Goal: Information Seeking & Learning: Learn about a topic

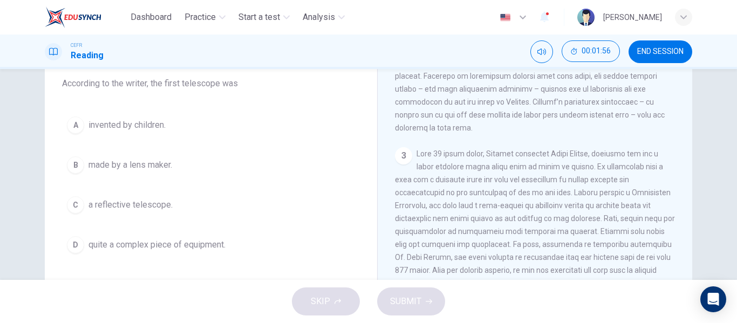
scroll to position [92, 0]
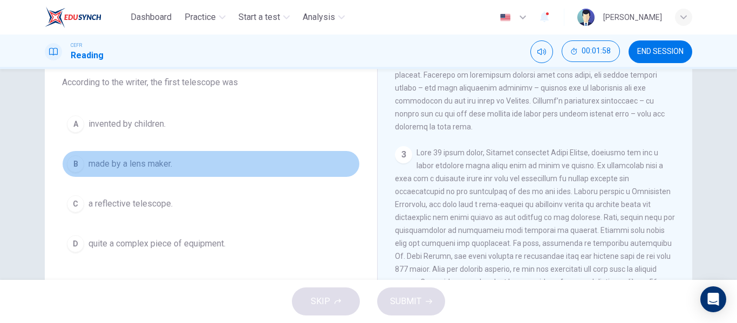
click at [188, 152] on button "B made by a lens maker." at bounding box center [211, 164] width 298 height 27
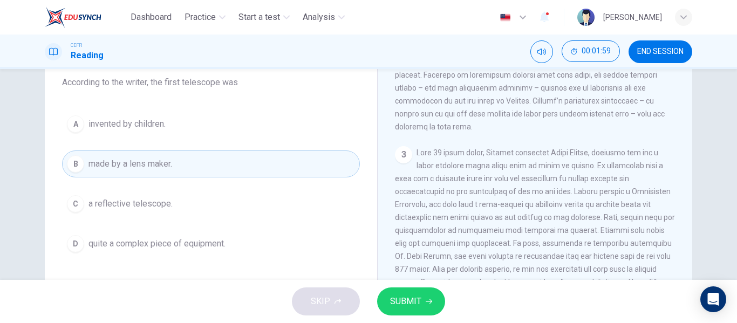
click at [409, 308] on span "SUBMIT" at bounding box center [405, 301] width 31 height 15
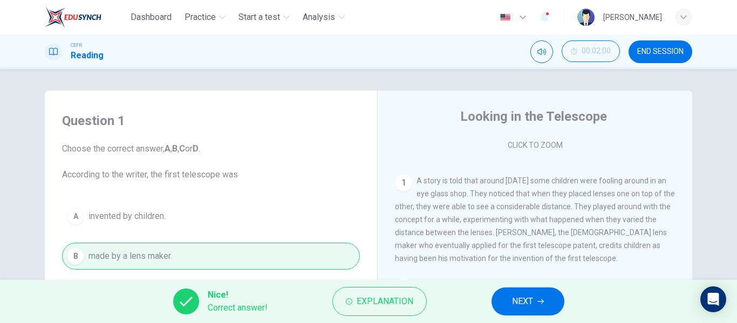
scroll to position [192, 0]
click at [522, 300] on span "NEXT" at bounding box center [522, 301] width 21 height 15
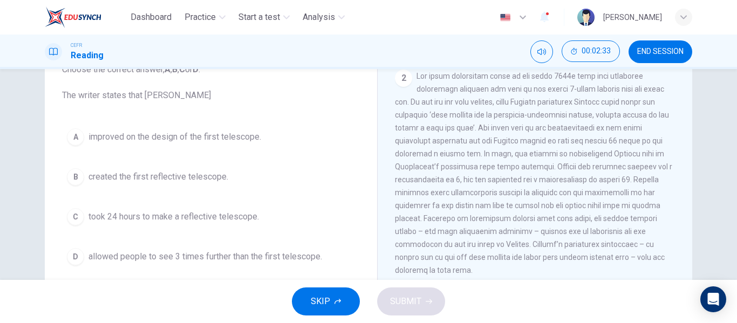
scroll to position [321, 0]
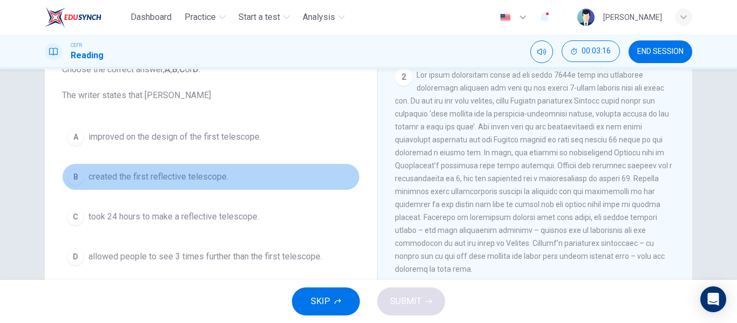
click at [216, 182] on span "created the first reflective telescope." at bounding box center [159, 177] width 140 height 13
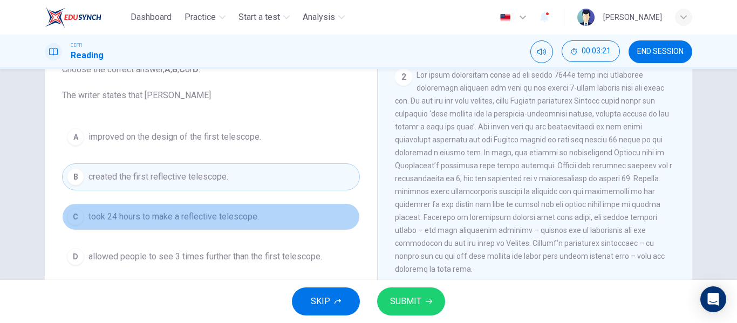
click at [257, 214] on span "took 24 hours to make a reflective telescope." at bounding box center [174, 216] width 171 height 13
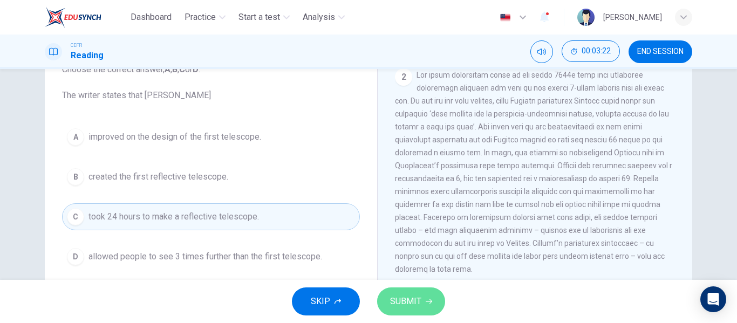
click at [412, 308] on span "SUBMIT" at bounding box center [405, 301] width 31 height 15
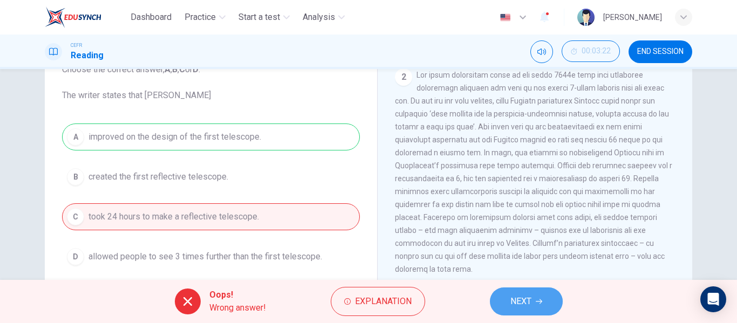
click at [554, 297] on button "NEXT" at bounding box center [526, 302] width 73 height 28
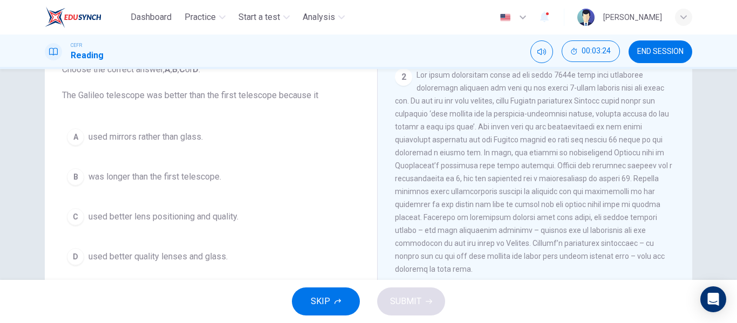
click at [229, 214] on span "used better lens positioning and quality." at bounding box center [164, 216] width 150 height 13
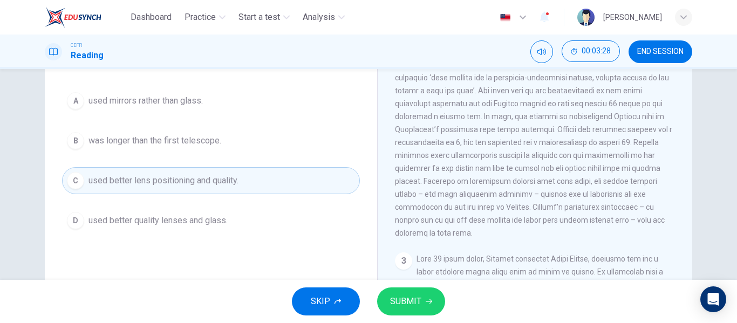
scroll to position [96, 0]
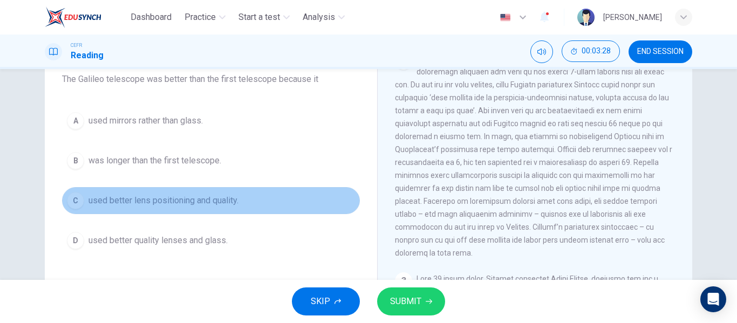
click at [262, 202] on button "C used better lens positioning and quality." at bounding box center [211, 200] width 298 height 27
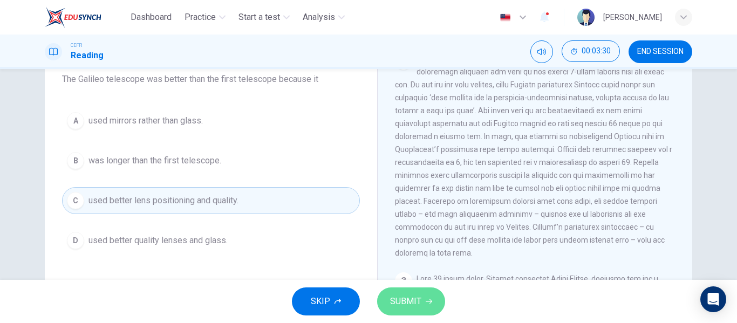
click at [412, 297] on span "SUBMIT" at bounding box center [405, 301] width 31 height 15
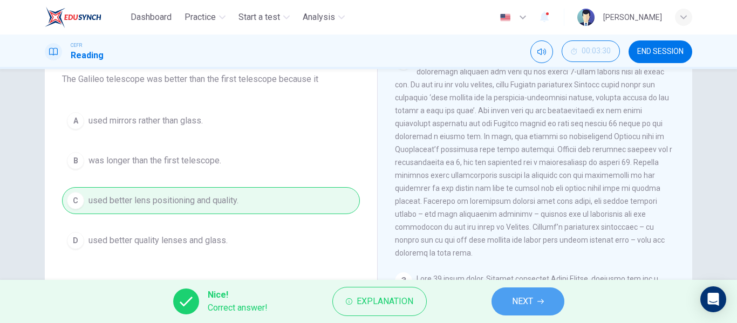
click at [533, 297] on span "NEXT" at bounding box center [522, 301] width 21 height 15
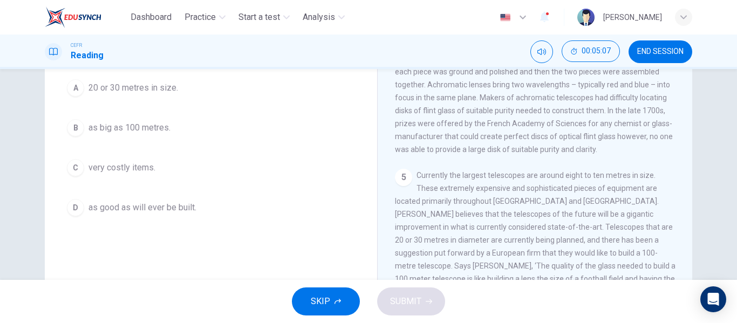
scroll to position [129, 0]
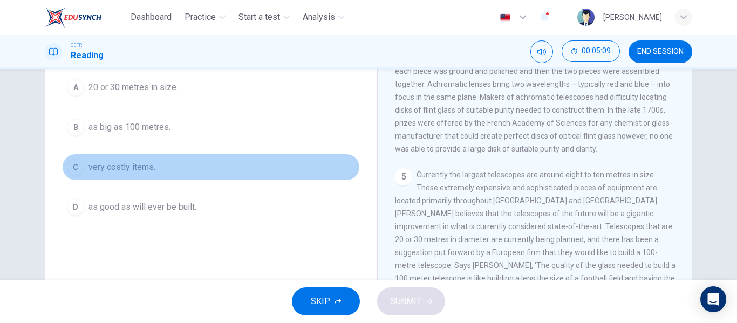
click at [141, 158] on button "C very costly items." at bounding box center [211, 167] width 298 height 27
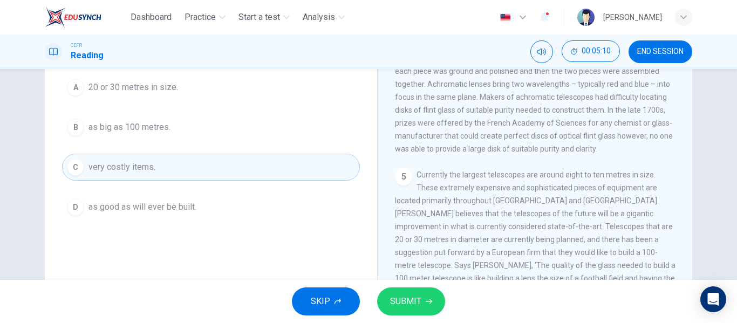
click at [406, 310] on button "SUBMIT" at bounding box center [411, 302] width 68 height 28
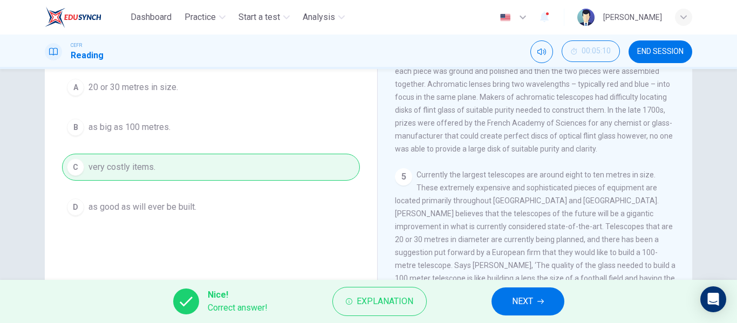
click at [520, 303] on span "NEXT" at bounding box center [522, 301] width 21 height 15
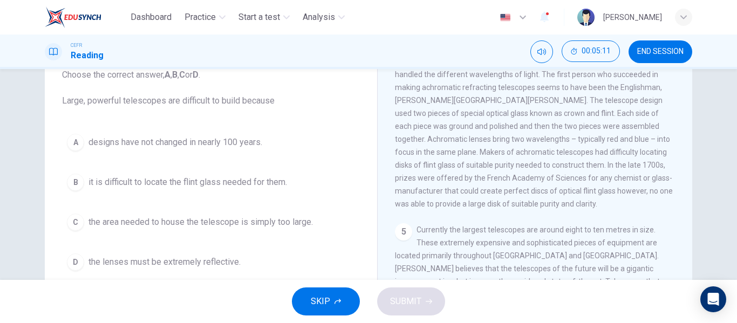
scroll to position [70, 0]
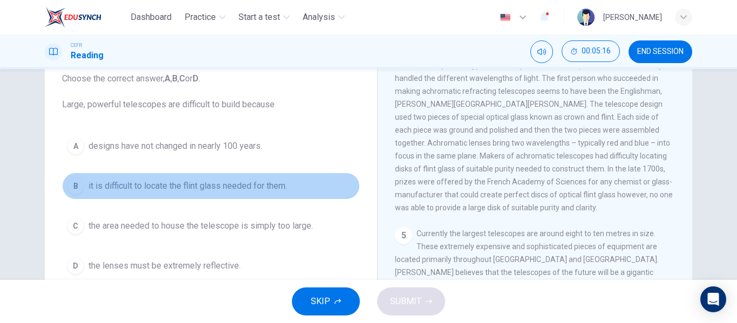
click at [301, 190] on button "B it is difficult to locate the flint glass needed for them." at bounding box center [211, 186] width 298 height 27
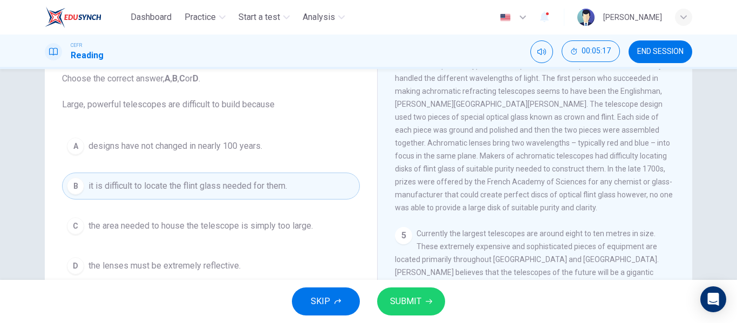
drag, startPoint x: 301, startPoint y: 190, endPoint x: 411, endPoint y: 305, distance: 158.8
click at [411, 305] on div "Dashboard Practice Start a test Analysis English en ​ [PERSON_NAME] CEFR Readin…" at bounding box center [368, 161] width 737 height 323
click at [411, 305] on span "SUBMIT" at bounding box center [405, 301] width 31 height 15
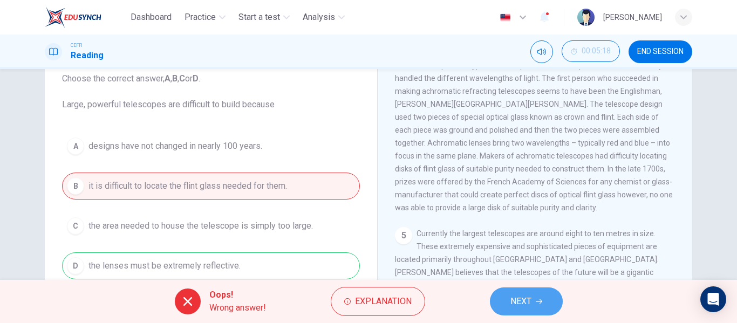
click at [527, 300] on span "NEXT" at bounding box center [521, 301] width 21 height 15
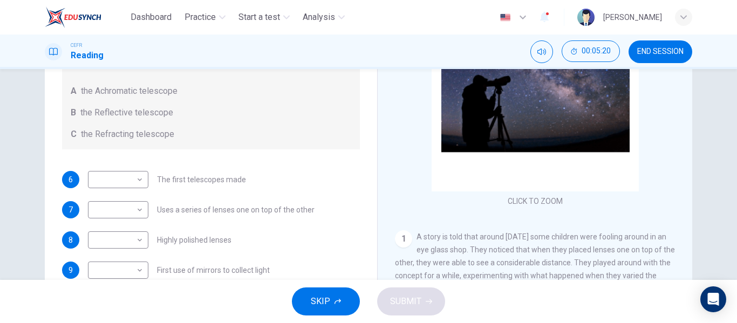
scroll to position [137, 0]
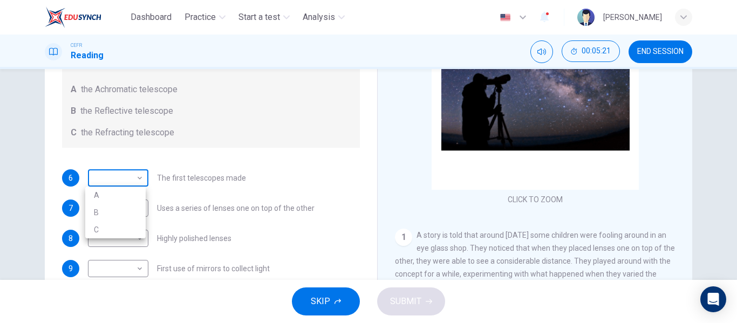
click at [119, 181] on body "Dashboard Practice Start a test Analysis English en ​ [PERSON_NAME] CEFR Readin…" at bounding box center [368, 161] width 737 height 323
click at [135, 179] on div at bounding box center [368, 161] width 737 height 323
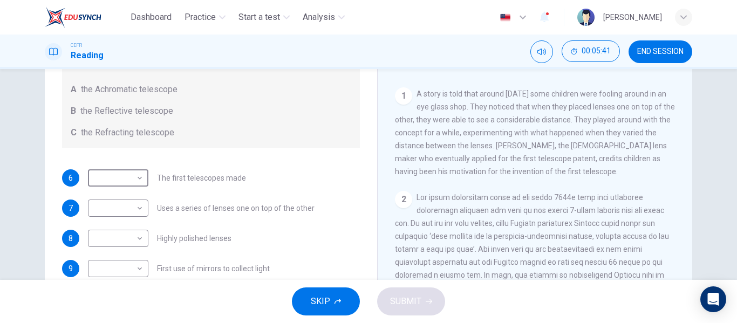
scroll to position [142, 0]
click at [654, 49] on span "END SESSION" at bounding box center [660, 51] width 46 height 9
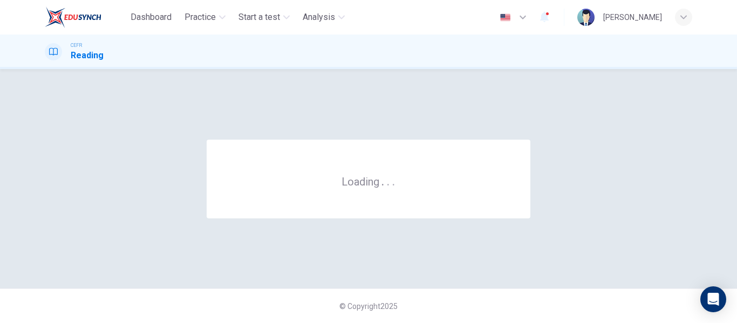
scroll to position [0, 0]
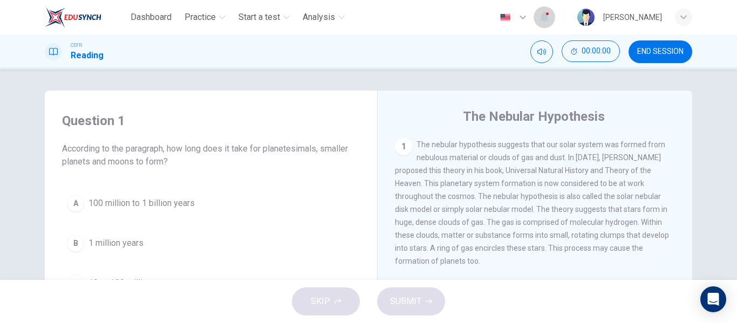
click at [540, 17] on icon "button" at bounding box center [544, 17] width 9 height 11
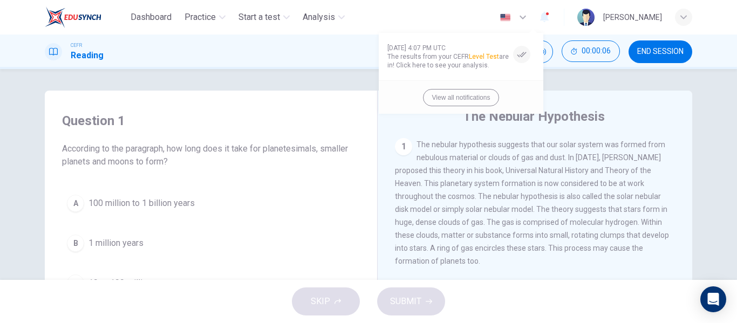
click at [548, 110] on div at bounding box center [368, 161] width 737 height 323
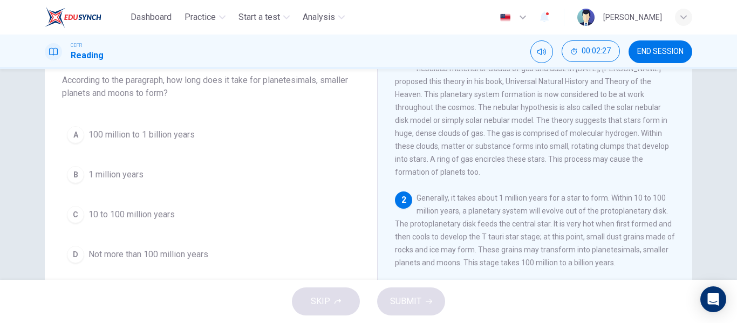
scroll to position [68, 0]
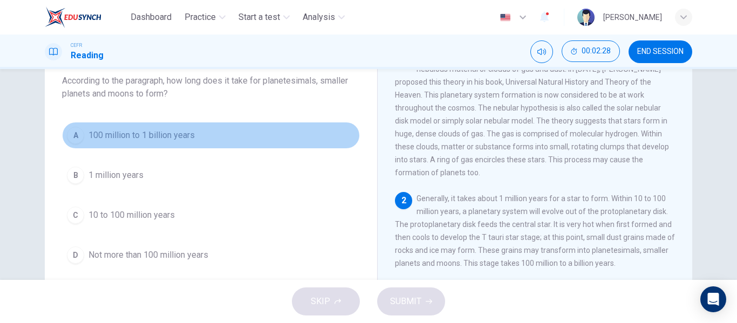
click at [160, 130] on span "100 million to 1 billion years" at bounding box center [142, 135] width 106 height 13
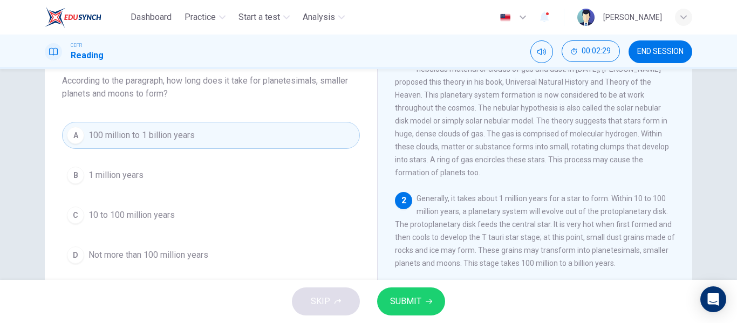
click at [420, 298] on span "SUBMIT" at bounding box center [405, 301] width 31 height 15
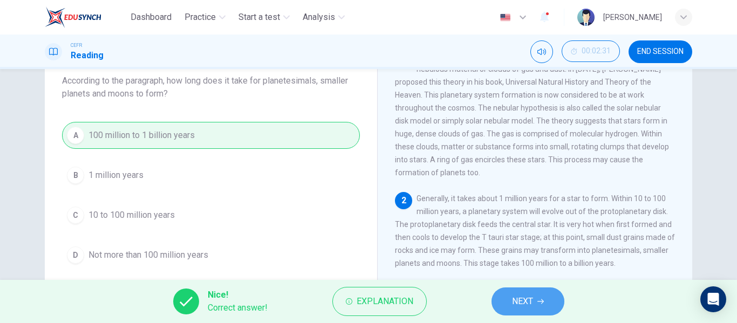
click at [525, 299] on span "NEXT" at bounding box center [522, 301] width 21 height 15
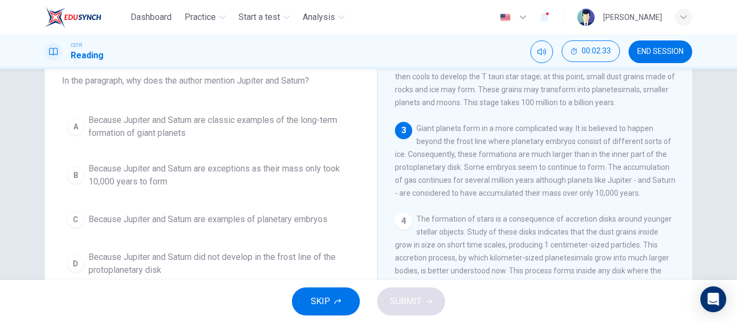
scroll to position [182, 0]
click at [293, 180] on span "Because Jupiter and Saturn are exceptions as their mass only took 10,000 years …" at bounding box center [222, 175] width 267 height 26
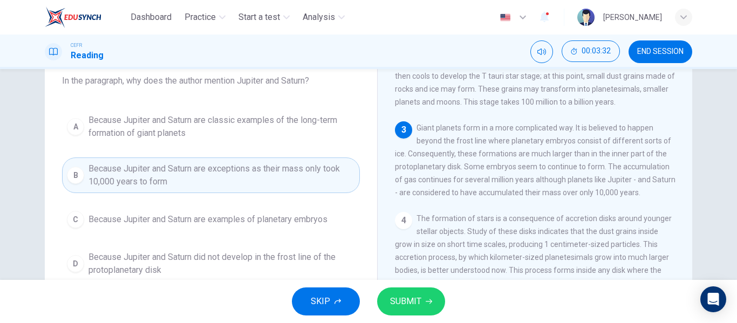
click at [418, 306] on span "SUBMIT" at bounding box center [405, 301] width 31 height 15
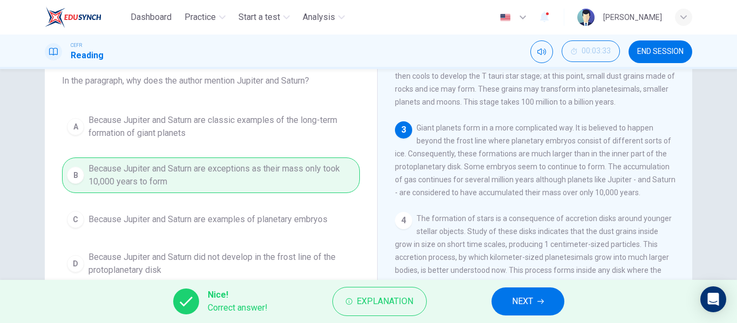
click at [532, 307] on span "NEXT" at bounding box center [522, 301] width 21 height 15
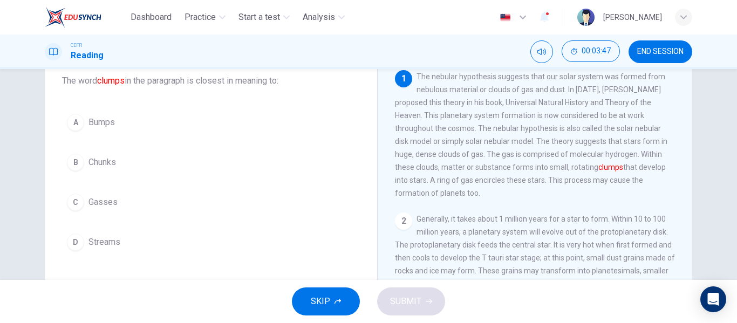
scroll to position [67, 0]
click at [293, 191] on button "C Gasses" at bounding box center [211, 202] width 298 height 27
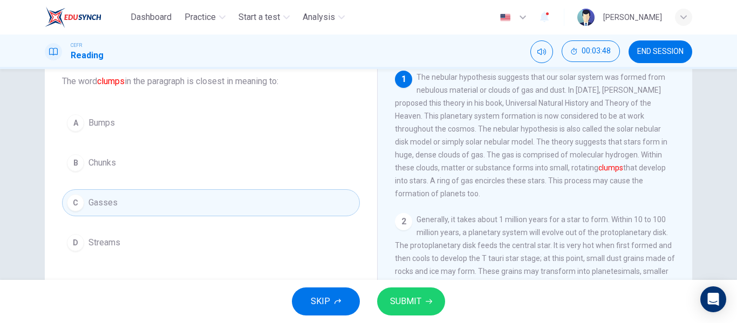
click at [302, 174] on button "B Chunks" at bounding box center [211, 162] width 298 height 27
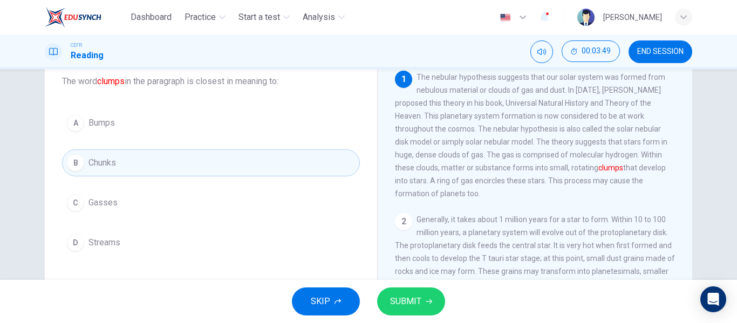
click at [421, 290] on button "SUBMIT" at bounding box center [411, 302] width 68 height 28
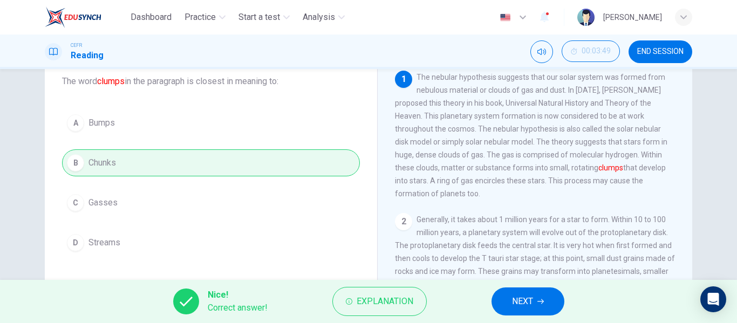
click at [532, 305] on span "NEXT" at bounding box center [522, 301] width 21 height 15
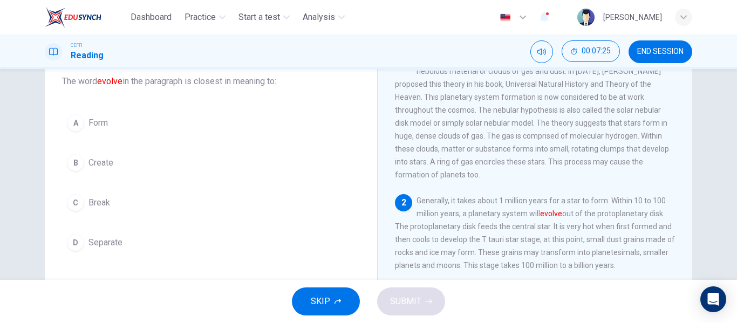
scroll to position [19, 0]
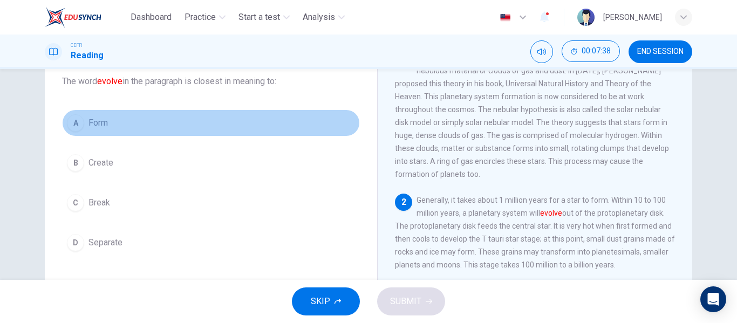
click at [136, 124] on button "A Form" at bounding box center [211, 123] width 298 height 27
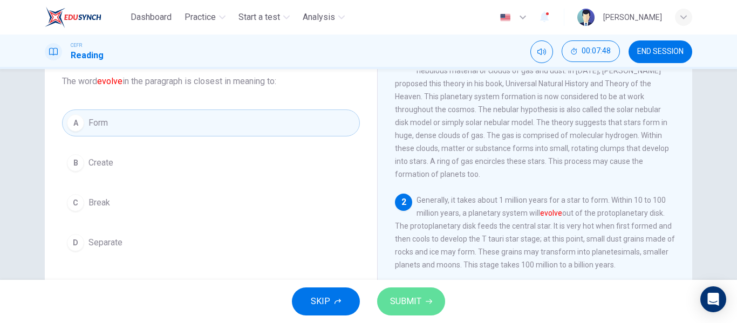
click at [408, 294] on span "SUBMIT" at bounding box center [405, 301] width 31 height 15
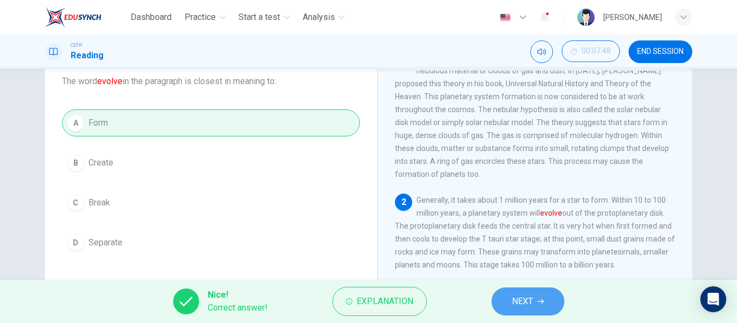
click at [524, 304] on span "NEXT" at bounding box center [522, 301] width 21 height 15
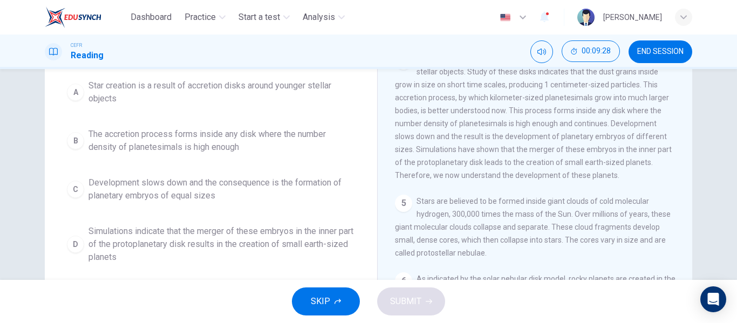
scroll to position [115, 0]
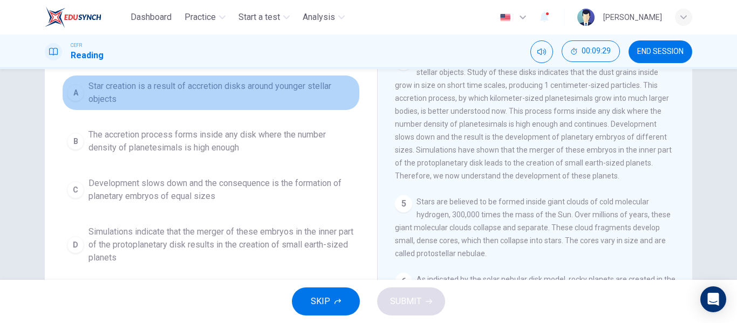
click at [264, 93] on span "Star creation is a result of accretion disks around younger stellar objects" at bounding box center [222, 93] width 267 height 26
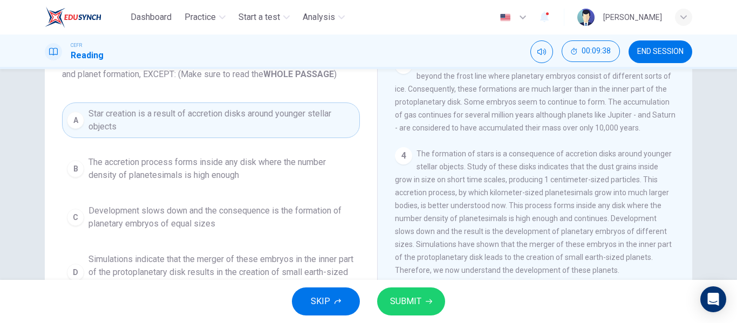
scroll to position [94, 0]
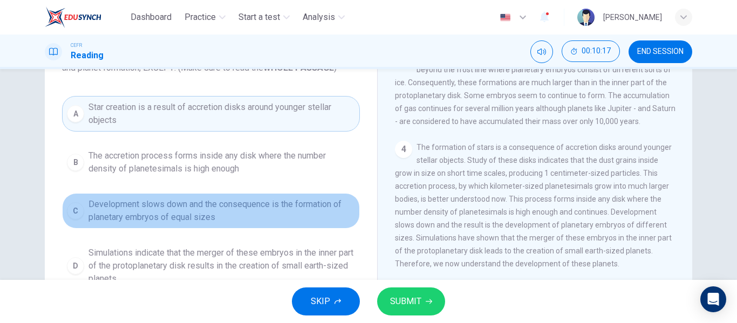
click at [268, 209] on span "Development slows down and the consequence is the formation of planetary embryo…" at bounding box center [222, 211] width 267 height 26
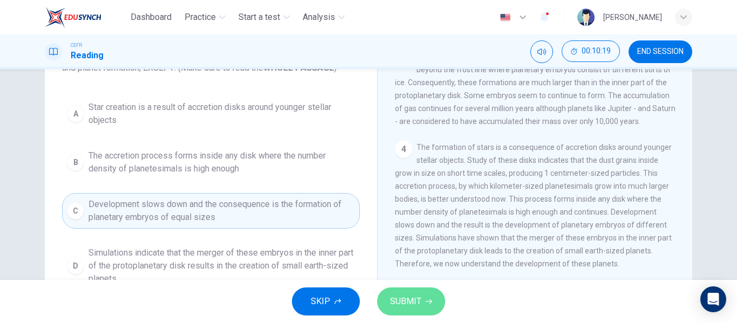
click at [405, 293] on button "SUBMIT" at bounding box center [411, 302] width 68 height 28
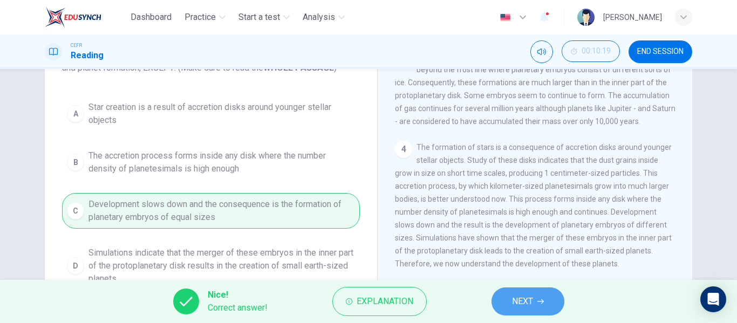
click at [559, 308] on button "NEXT" at bounding box center [528, 302] width 73 height 28
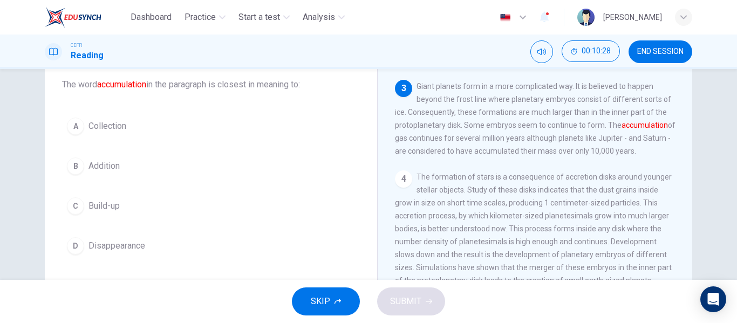
scroll to position [63, 0]
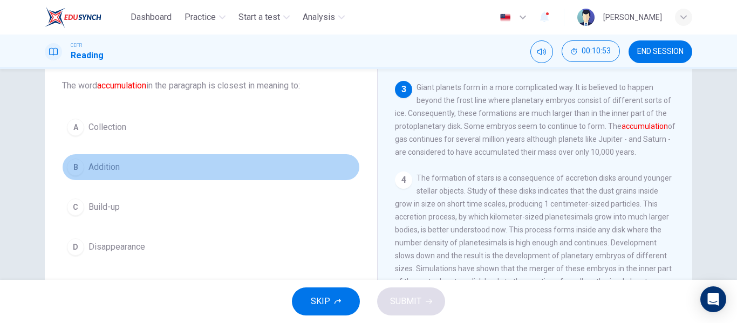
click at [132, 160] on button "B Addition" at bounding box center [211, 167] width 298 height 27
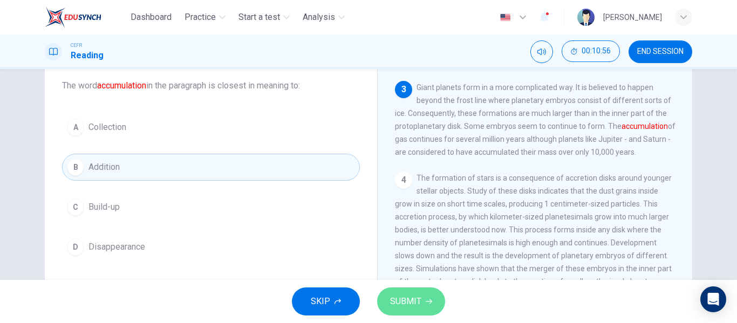
click at [420, 294] on span "SUBMIT" at bounding box center [405, 301] width 31 height 15
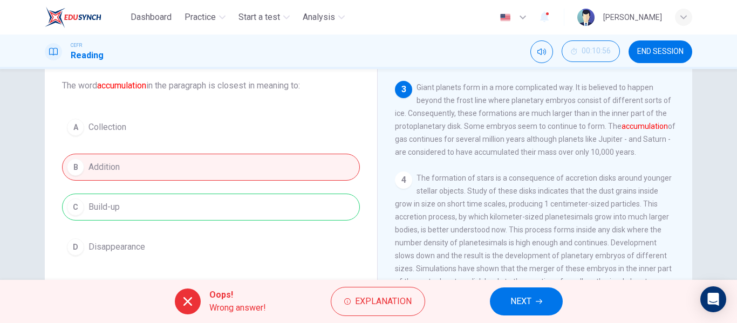
click at [509, 300] on button "NEXT" at bounding box center [526, 302] width 73 height 28
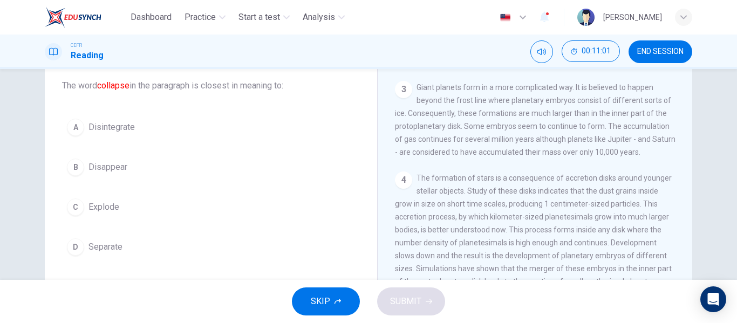
click at [629, 269] on span "The formation of stars is a consequence of accretion disks around younger stell…" at bounding box center [533, 236] width 277 height 125
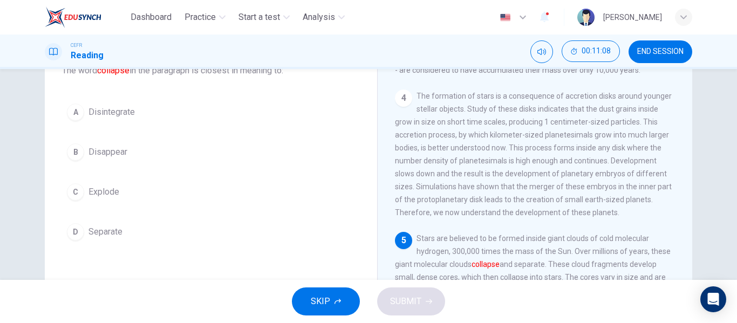
scroll to position [92, 0]
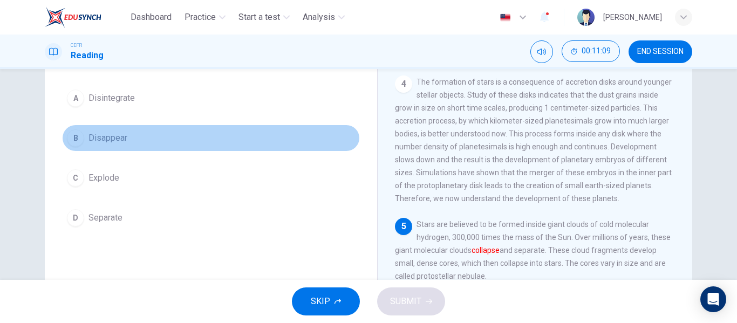
click at [122, 130] on button "B Disappear" at bounding box center [211, 138] width 298 height 27
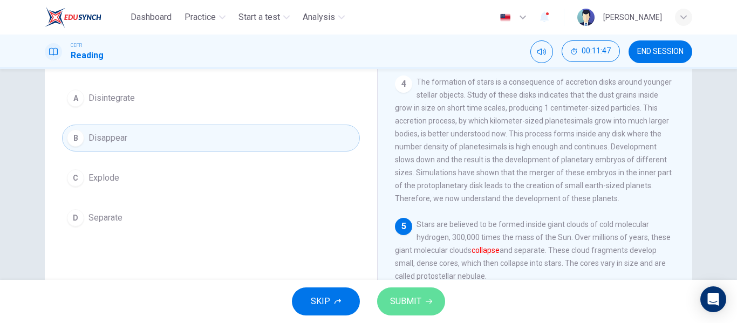
click at [394, 305] on span "SUBMIT" at bounding box center [405, 301] width 31 height 15
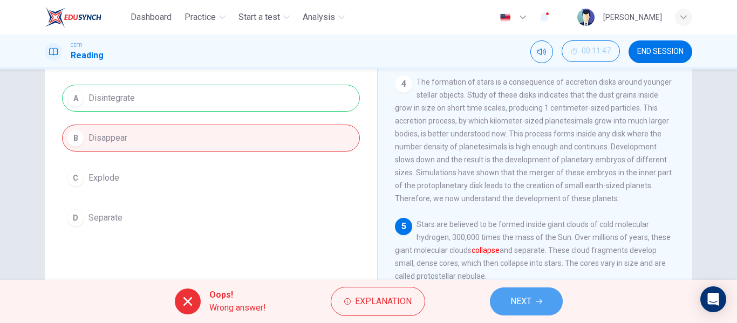
click at [519, 307] on span "NEXT" at bounding box center [521, 301] width 21 height 15
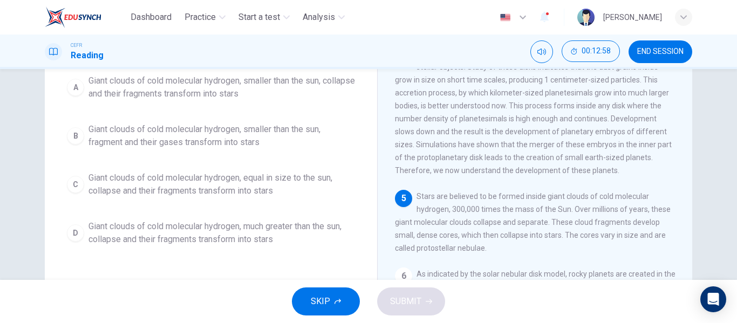
scroll to position [120, 0]
click at [269, 251] on div "Question 8 The paragraph supports which of the following statements about star …" at bounding box center [210, 122] width 315 height 281
click at [266, 243] on span "Giant clouds of cold molecular hydrogen, much greater than the sun, collapse an…" at bounding box center [222, 234] width 267 height 26
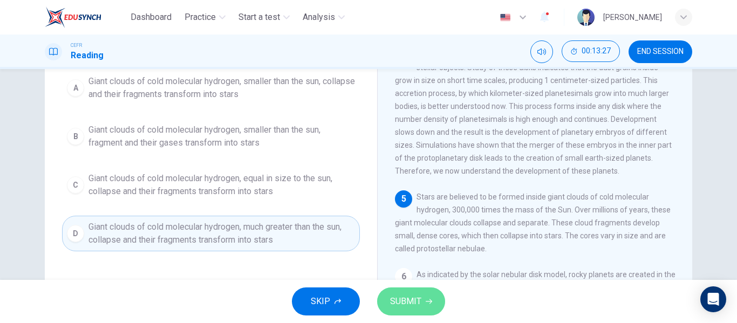
click at [413, 303] on span "SUBMIT" at bounding box center [405, 301] width 31 height 15
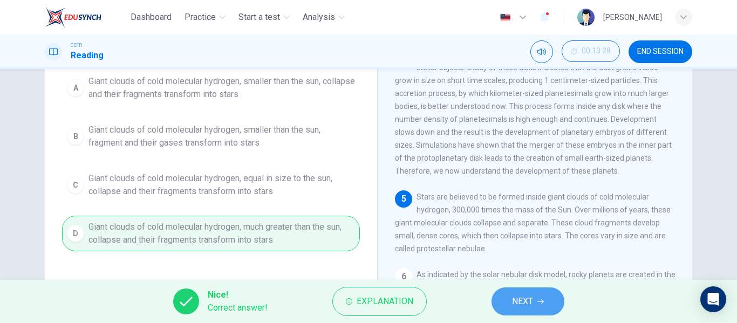
click at [519, 309] on span "NEXT" at bounding box center [522, 301] width 21 height 15
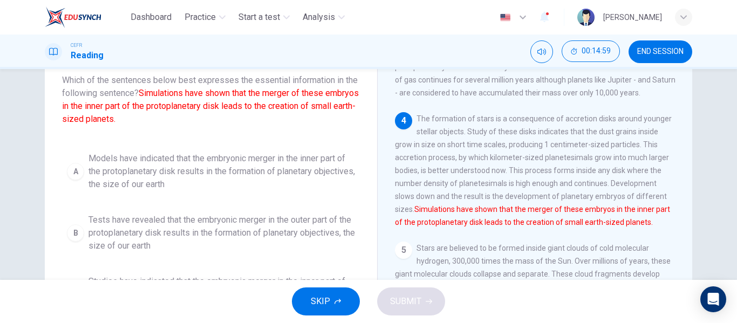
scroll to position [68, 0]
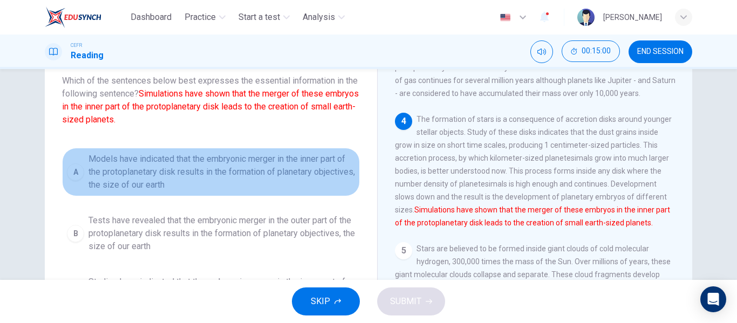
click at [287, 169] on span "Models have indicated that the embryonic merger in the inner part of the protop…" at bounding box center [222, 172] width 267 height 39
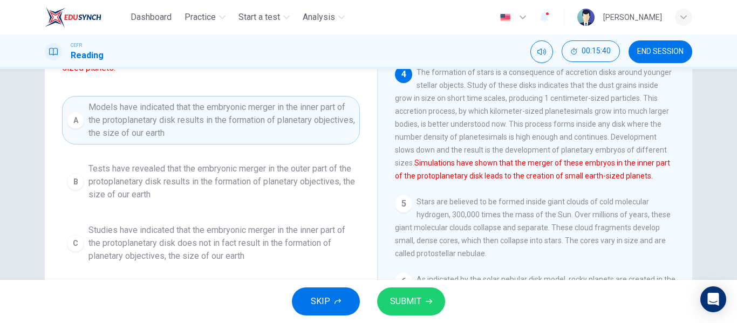
scroll to position [207, 0]
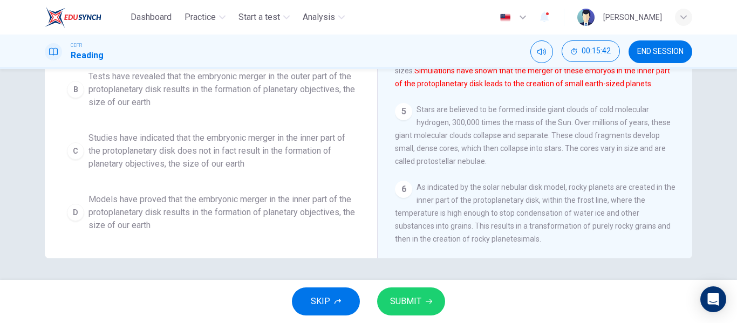
drag, startPoint x: 274, startPoint y: 176, endPoint x: 242, endPoint y: 241, distance: 72.7
click at [242, 241] on div "Question 9 Which of the sentences below best expresses the essential informatio…" at bounding box center [210, 68] width 315 height 358
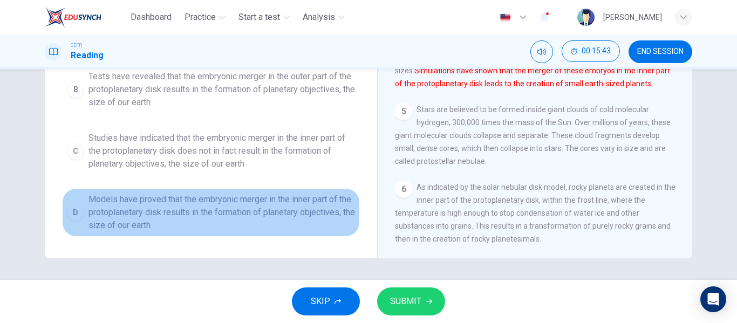
click at [244, 216] on span "Models have proved that the embryonic merger in the inner part of the protoplan…" at bounding box center [222, 212] width 267 height 39
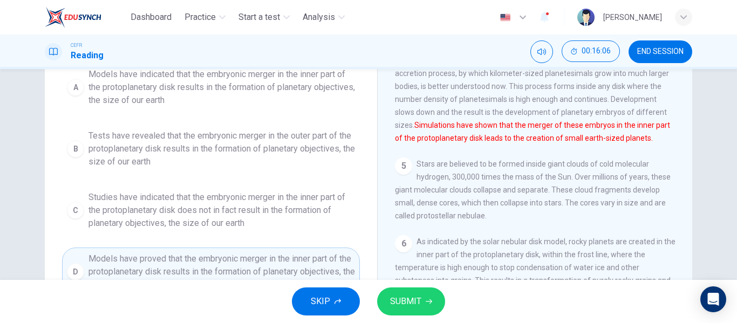
scroll to position [161, 0]
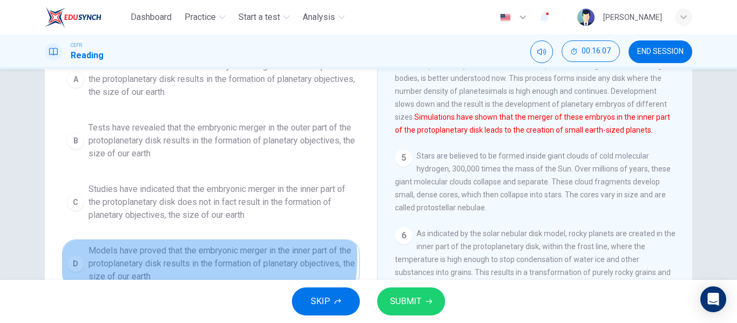
click at [203, 259] on span "Models have proved that the embryonic merger in the inner part of the protoplan…" at bounding box center [222, 263] width 267 height 39
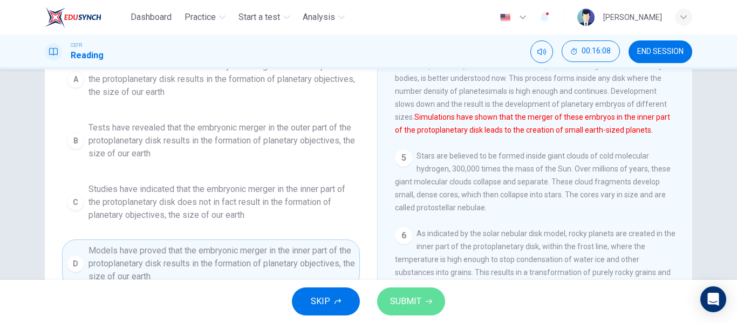
click at [413, 293] on button "SUBMIT" at bounding box center [411, 302] width 68 height 28
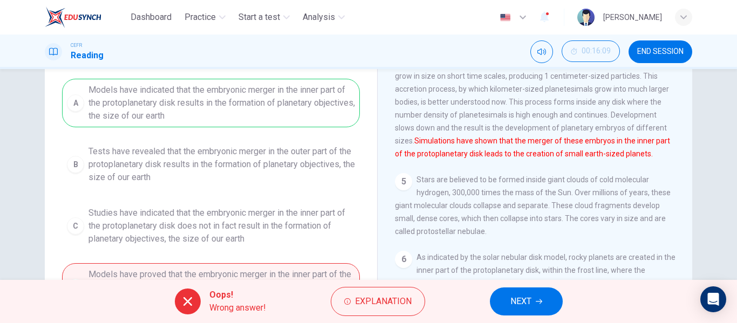
scroll to position [136, 0]
click at [539, 315] on button "NEXT" at bounding box center [526, 302] width 73 height 28
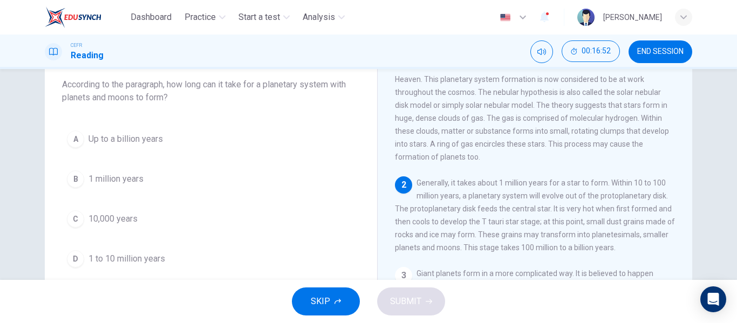
scroll to position [40, 0]
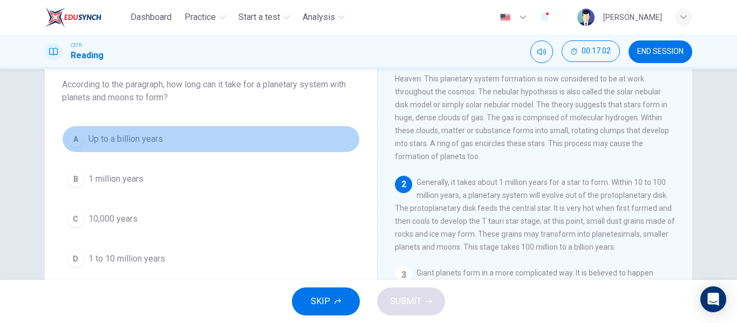
click at [169, 143] on button "A Up to a billion years" at bounding box center [211, 139] width 298 height 27
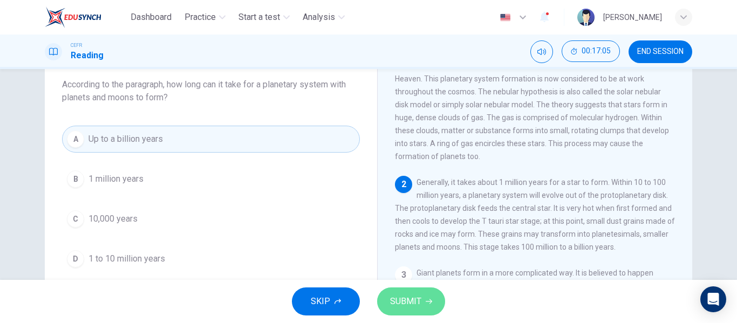
click at [414, 294] on button "SUBMIT" at bounding box center [411, 302] width 68 height 28
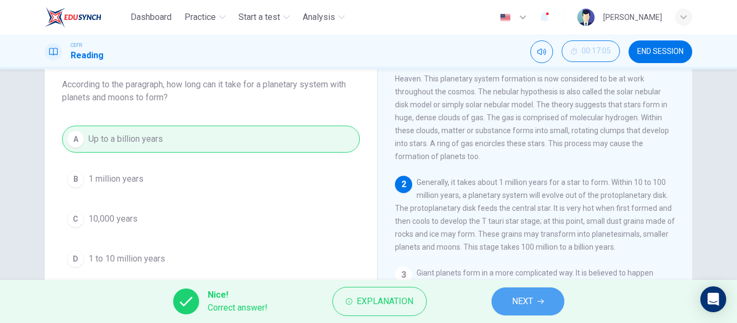
click at [540, 296] on button "NEXT" at bounding box center [528, 302] width 73 height 28
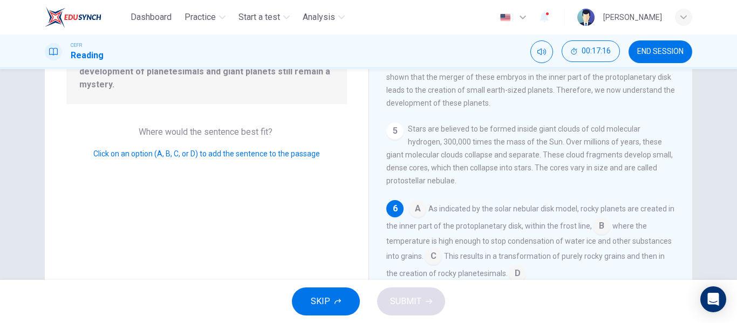
scroll to position [154, 0]
click at [414, 208] on input at bounding box center [417, 209] width 17 height 17
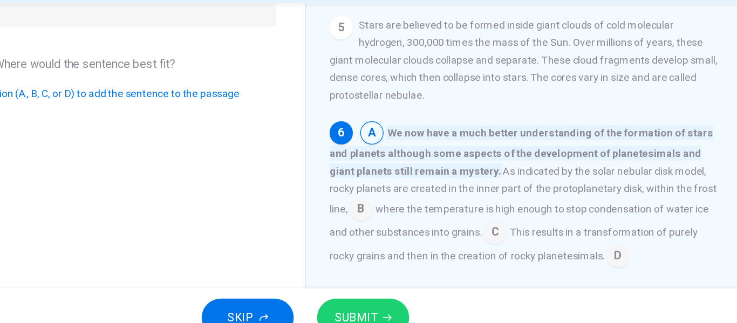
scroll to position [172, 0]
click at [591, 250] on input at bounding box center [599, 256] width 17 height 17
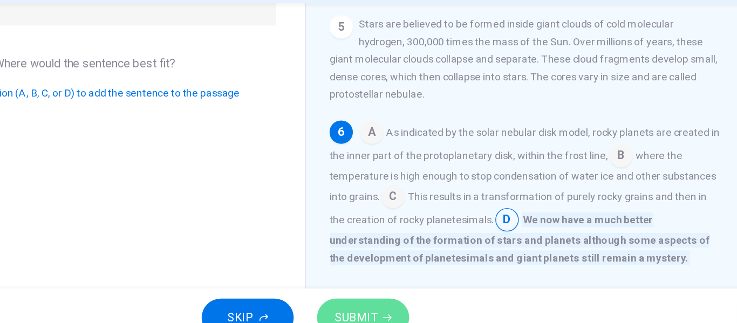
click at [430, 293] on button "SUBMIT" at bounding box center [411, 302] width 68 height 28
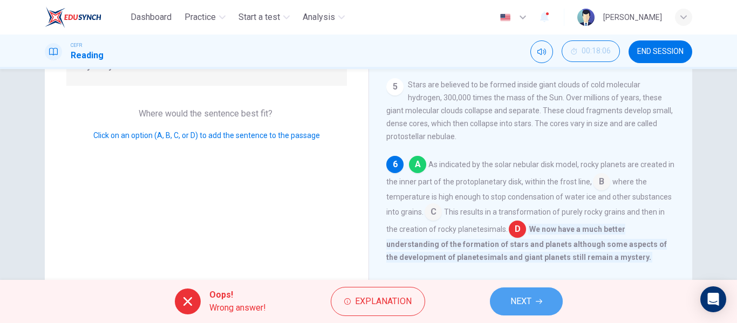
click at [521, 302] on span "NEXT" at bounding box center [521, 301] width 21 height 15
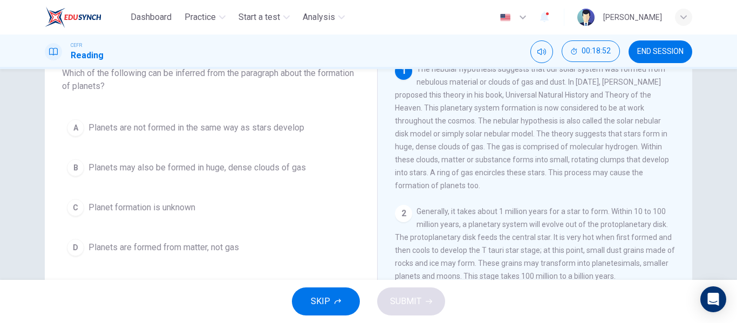
scroll to position [78, 0]
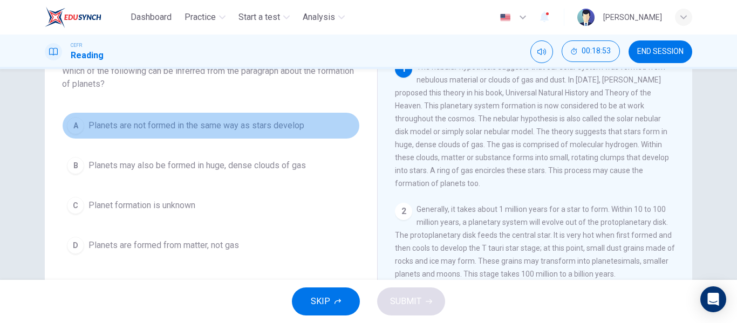
click at [230, 123] on span "Planets are not formed in the same way as stars develop" at bounding box center [197, 125] width 216 height 13
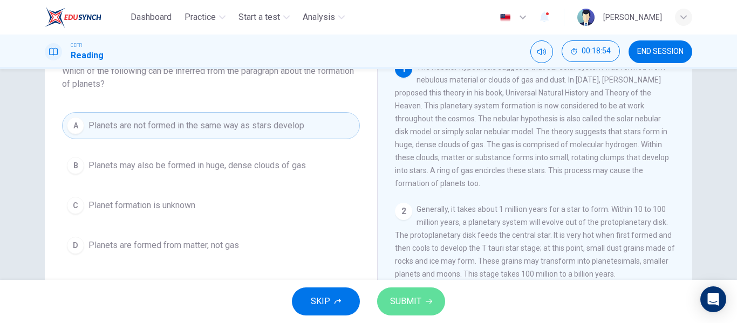
click at [408, 303] on span "SUBMIT" at bounding box center [405, 301] width 31 height 15
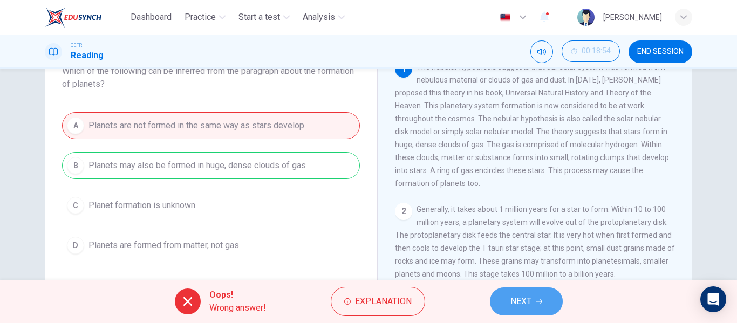
click at [505, 294] on button "NEXT" at bounding box center [526, 302] width 73 height 28
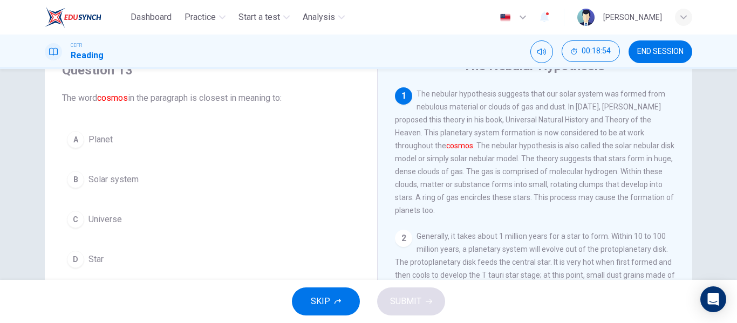
scroll to position [50, 0]
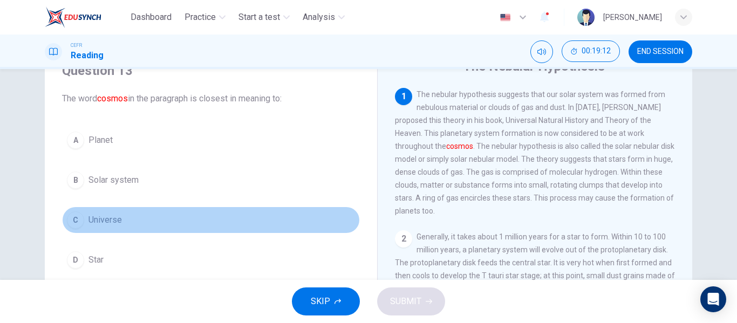
click at [115, 219] on span "Universe" at bounding box center [105, 220] width 33 height 13
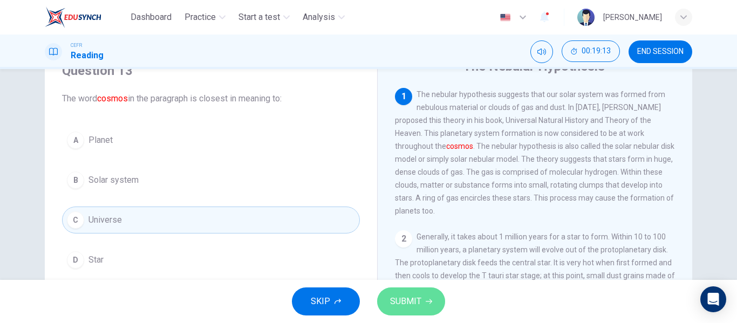
click at [410, 302] on span "SUBMIT" at bounding box center [405, 301] width 31 height 15
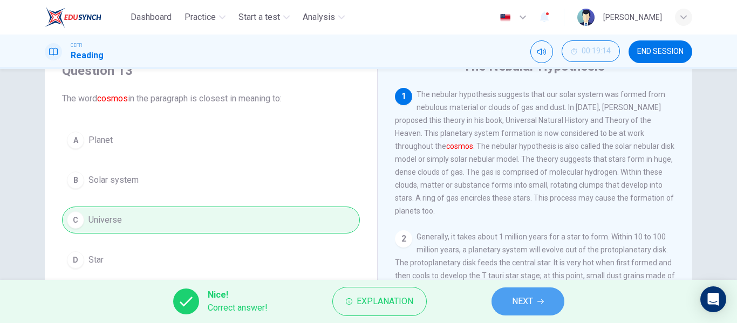
click at [517, 308] on span "NEXT" at bounding box center [522, 301] width 21 height 15
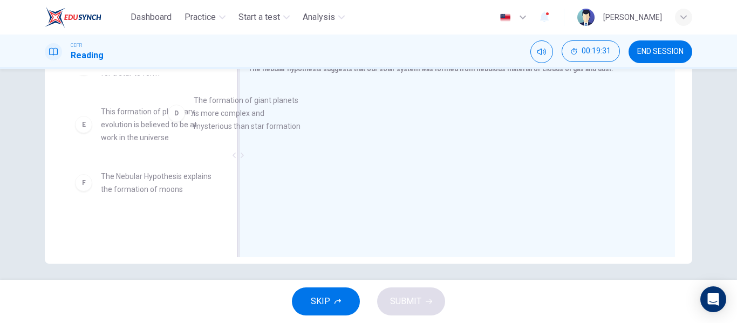
scroll to position [185, 0]
drag, startPoint x: 131, startPoint y: 137, endPoint x: 229, endPoint y: 231, distance: 135.9
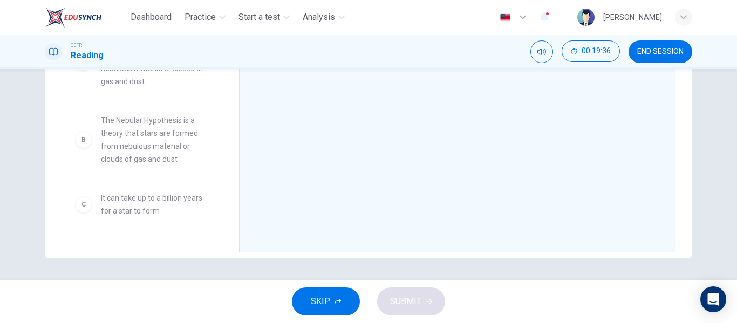
scroll to position [0, 0]
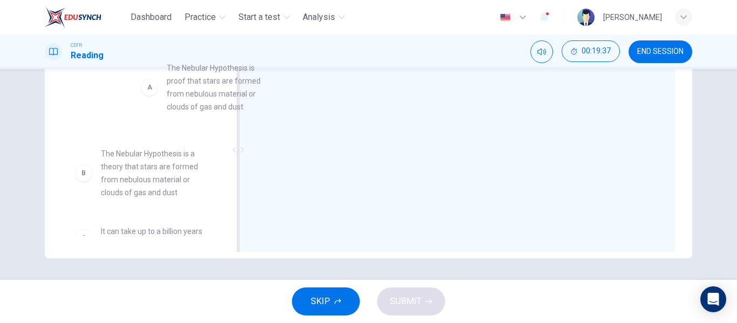
drag, startPoint x: 132, startPoint y: 136, endPoint x: 337, endPoint y: 106, distance: 207.8
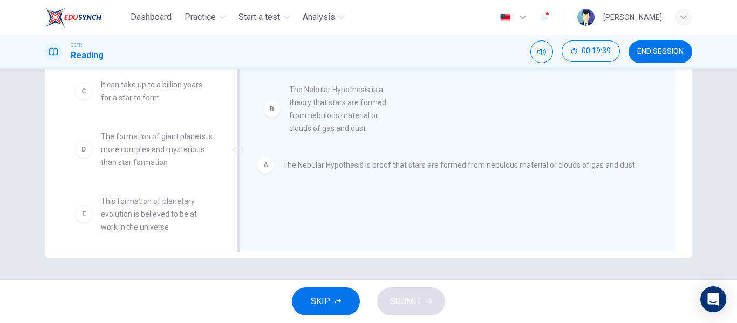
drag, startPoint x: 132, startPoint y: 108, endPoint x: 348, endPoint y: 115, distance: 215.5
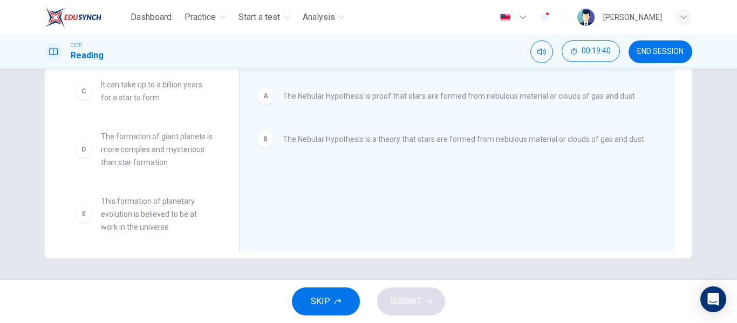
scroll to position [71, 0]
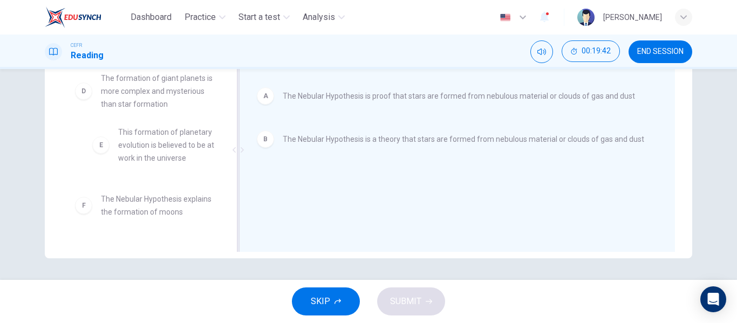
drag, startPoint x: 145, startPoint y: 138, endPoint x: 369, endPoint y: 138, distance: 224.0
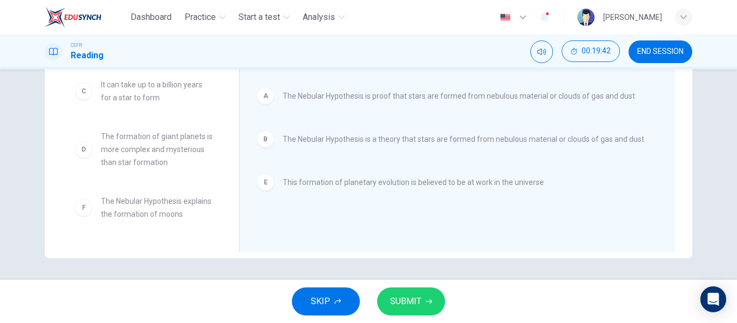
scroll to position [6, 0]
click at [420, 303] on span "SUBMIT" at bounding box center [405, 301] width 31 height 15
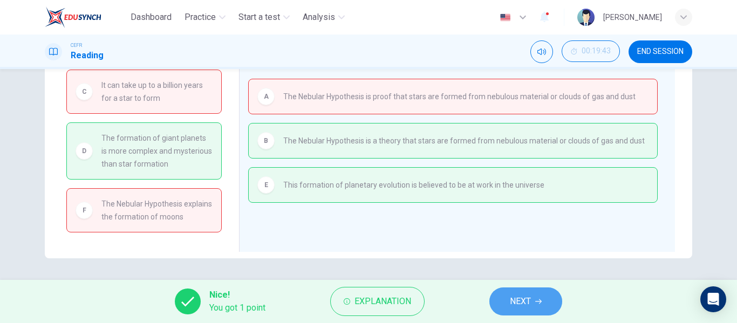
click at [527, 294] on button "NEXT" at bounding box center [525, 302] width 73 height 28
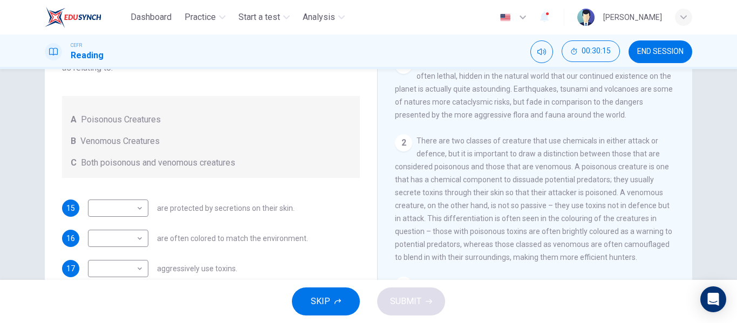
scroll to position [190, 0]
click at [107, 268] on body "Dashboard Practice Start a test Analysis English en ​ SHAMIERA AVINDRA CEFR Rea…" at bounding box center [368, 161] width 737 height 323
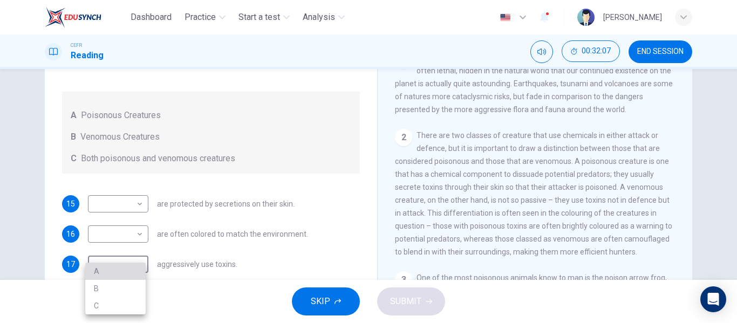
click at [127, 267] on li "A" at bounding box center [115, 271] width 60 height 17
type input "A"
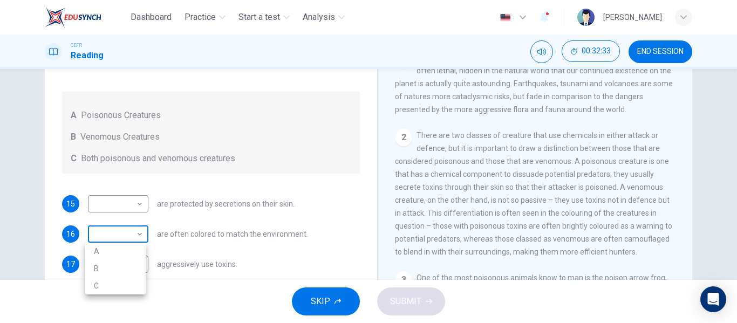
click at [121, 220] on body "Dashboard Practice Start a test Analysis English en ​ SHAMIERA AVINDRA CEFR Rea…" at bounding box center [368, 161] width 737 height 323
click at [112, 262] on li "B" at bounding box center [115, 268] width 60 height 17
type input "B"
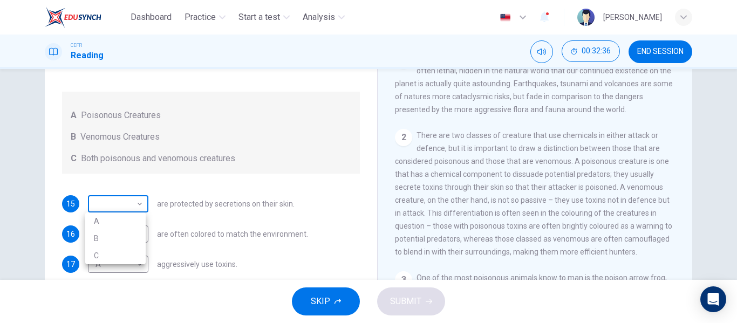
click at [117, 195] on body "Dashboard Practice Start a test Analysis English en ​ SHAMIERA AVINDRA CEFR Rea…" at bounding box center [368, 161] width 737 height 323
click at [117, 250] on li "C" at bounding box center [115, 255] width 60 height 17
type input "C"
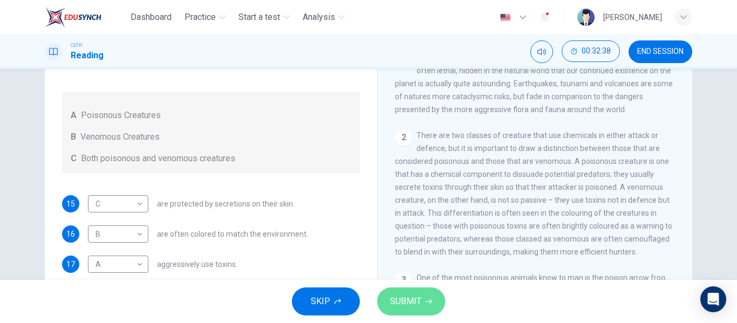
click at [420, 298] on span "SUBMIT" at bounding box center [405, 301] width 31 height 15
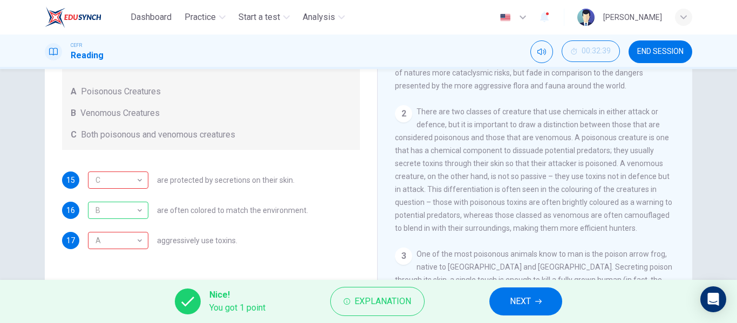
scroll to position [146, 0]
drag, startPoint x: 527, startPoint y: 284, endPoint x: 525, endPoint y: 298, distance: 14.7
click at [525, 298] on div "Nice! You got 1 point Explanation NEXT" at bounding box center [368, 301] width 737 height 43
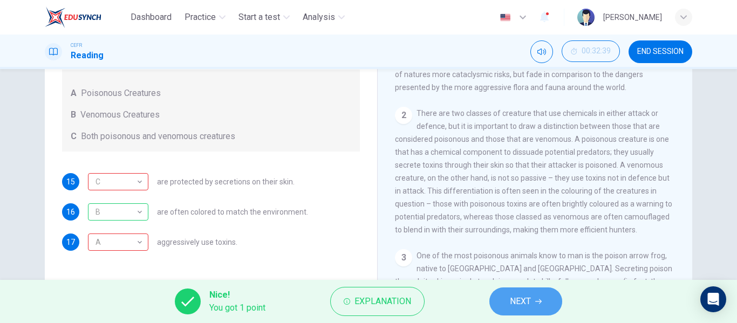
click at [525, 298] on span "NEXT" at bounding box center [520, 301] width 21 height 15
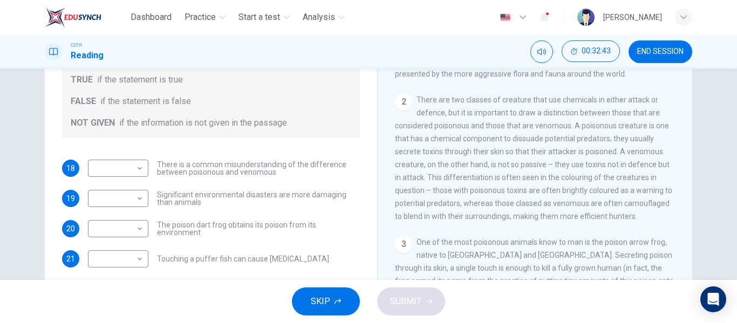
scroll to position [152, 0]
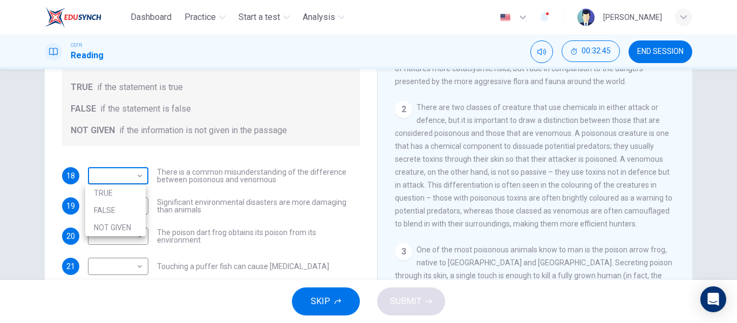
click at [128, 179] on body "Dashboard Practice Start a test Analysis English en ​ SHAMIERA AVINDRA CEFR Rea…" at bounding box center [368, 161] width 737 height 323
click at [124, 199] on li "TRUE" at bounding box center [115, 193] width 60 height 17
type input "TRUE"
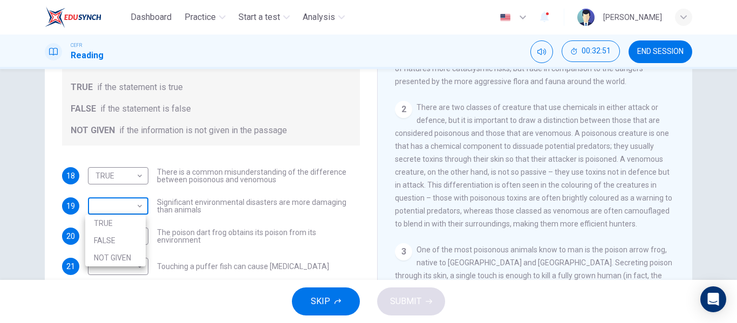
click at [130, 207] on body "Dashboard Practice Start a test Analysis English en ​ SHAMIERA AVINDRA CEFR Rea…" at bounding box center [368, 161] width 737 height 323
click at [230, 225] on div at bounding box center [368, 161] width 737 height 323
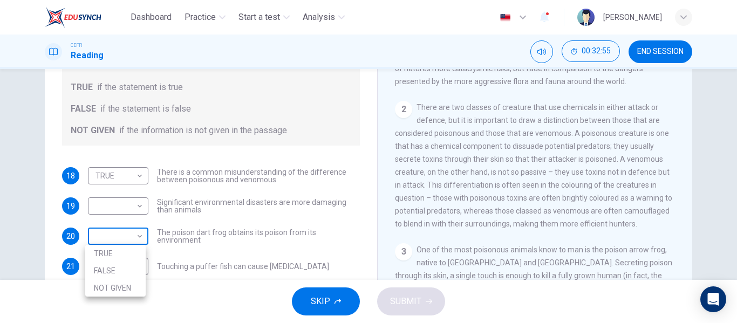
click at [127, 235] on body "Dashboard Practice Start a test Analysis English en ​ SHAMIERA AVINDRA CEFR Rea…" at bounding box center [368, 161] width 737 height 323
click at [124, 271] on li "FALSE" at bounding box center [115, 270] width 60 height 17
type input "FALSE"
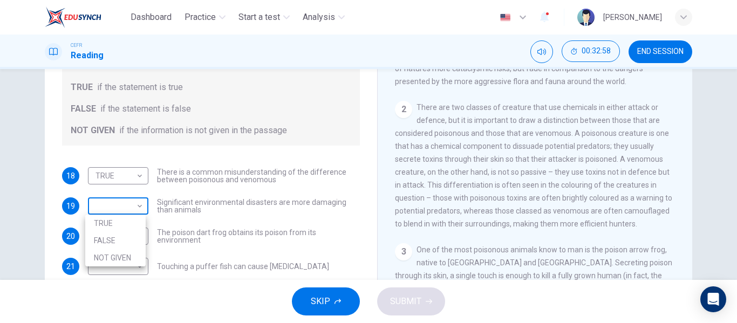
click at [123, 211] on body "Dashboard Practice Start a test Analysis English en ​ SHAMIERA AVINDRA CEFR Rea…" at bounding box center [368, 161] width 737 height 323
click at [123, 236] on li "FALSE" at bounding box center [115, 240] width 60 height 17
click at [124, 210] on body "Dashboard Practice Start a test Analysis English en ​ SHAMIERA AVINDRA CEFR Rea…" at bounding box center [368, 161] width 737 height 323
click at [125, 227] on li "TRUE" at bounding box center [115, 223] width 60 height 17
type input "TRUE"
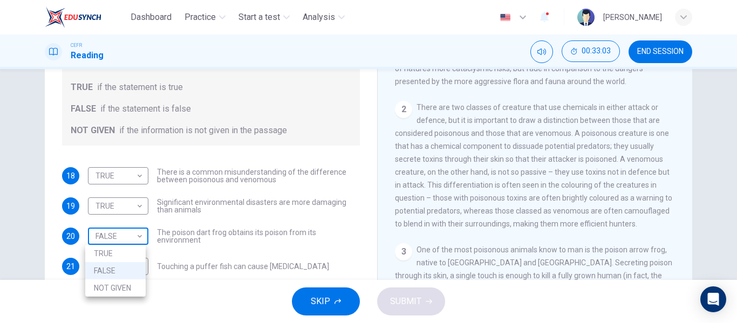
click at [121, 234] on body "Dashboard Practice Start a test Analysis English en ​ SHAMIERA AVINDRA CEFR Rea…" at bounding box center [368, 161] width 737 height 323
click at [121, 290] on li "NOT GIVEN" at bounding box center [115, 288] width 60 height 17
type input "NOT GIVEN"
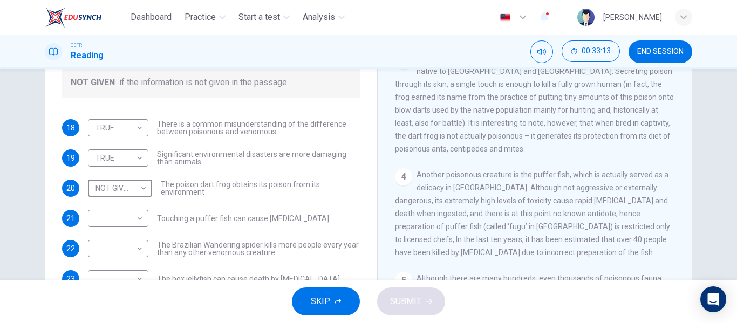
scroll to position [383, 0]
click at [115, 217] on body "Dashboard Practice Start a test Analysis English en ​ SHAMIERA AVINDRA CEFR Rea…" at bounding box center [368, 161] width 737 height 323
click at [124, 239] on li "TRUE" at bounding box center [115, 235] width 60 height 17
type input "TRUE"
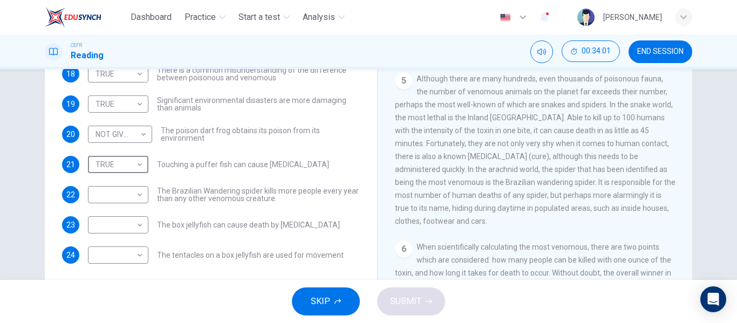
scroll to position [184, 0]
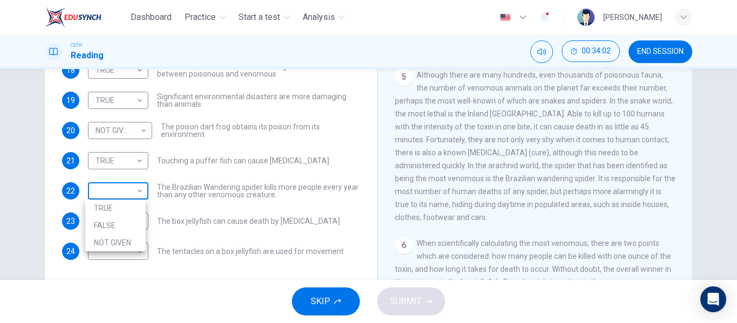
click at [127, 178] on body "Dashboard Practice Start a test Analysis English en ​ SHAMIERA AVINDRA CEFR Rea…" at bounding box center [368, 161] width 737 height 323
click at [129, 227] on li "FALSE" at bounding box center [115, 225] width 60 height 17
type input "FALSE"
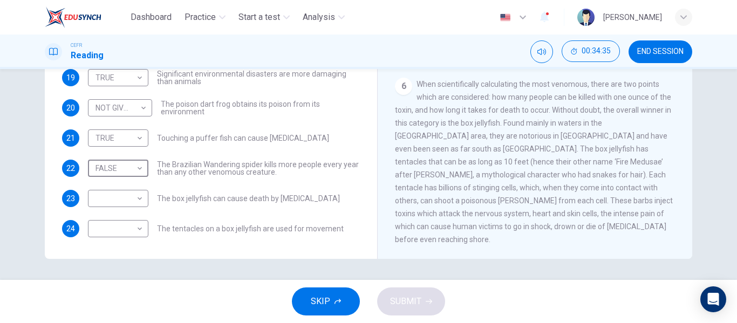
scroll to position [206, 0]
click at [440, 198] on span "When scientifically calculating the most venomous, there are two points which a…" at bounding box center [534, 162] width 278 height 164
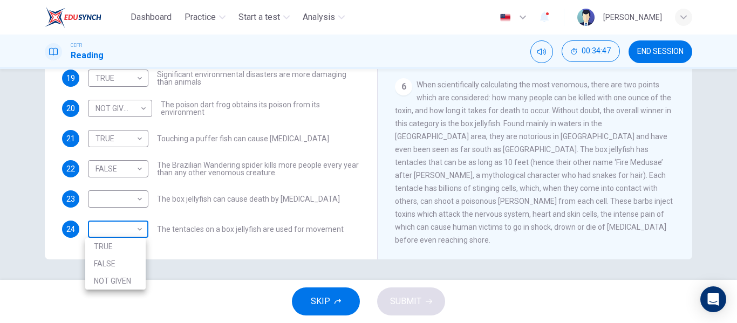
click at [130, 241] on body "Dashboard Practice Start a test Analysis English en ​ SHAMIERA AVINDRA CEFR Rea…" at bounding box center [368, 161] width 737 height 323
click at [130, 260] on li "FALSE" at bounding box center [115, 263] width 60 height 17
type input "FALSE"
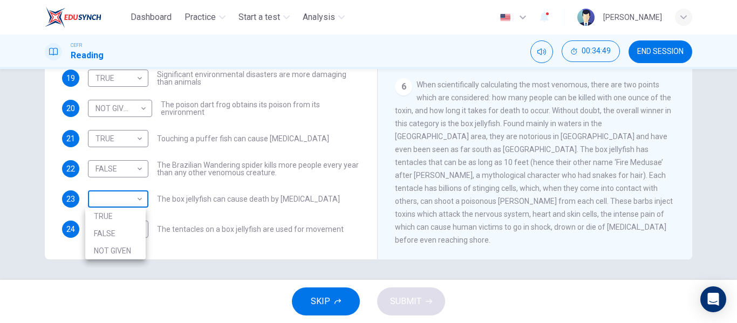
click at [129, 198] on body "Dashboard Practice Start a test Analysis English en ​ SHAMIERA AVINDRA CEFR Rea…" at bounding box center [368, 161] width 737 height 323
drag, startPoint x: 135, startPoint y: 247, endPoint x: 337, endPoint y: 276, distance: 204.5
click at [337, 276] on div "TRUE FALSE NOT GIVEN" at bounding box center [368, 161] width 737 height 323
click at [119, 247] on li "NOT GIVEN" at bounding box center [115, 250] width 60 height 17
type input "NOT GIVEN"
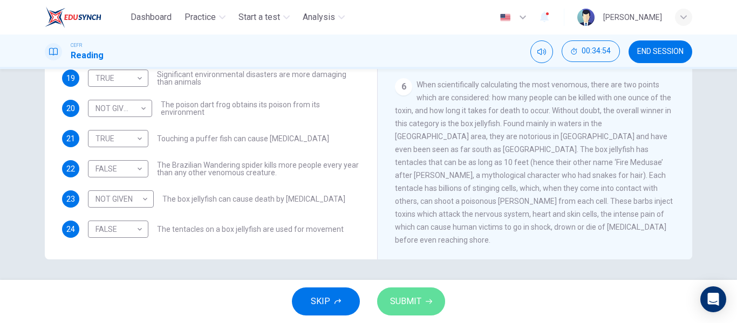
click at [424, 307] on button "SUBMIT" at bounding box center [411, 302] width 68 height 28
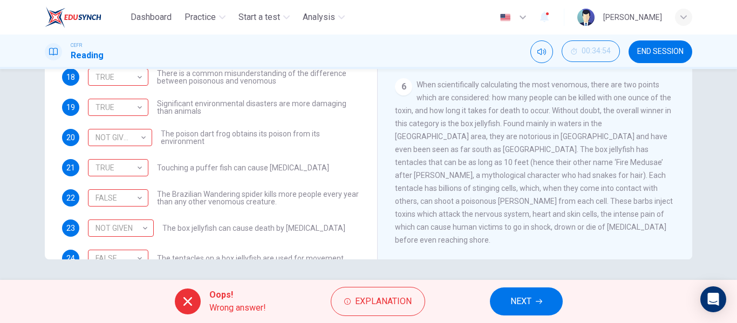
scroll to position [74, 0]
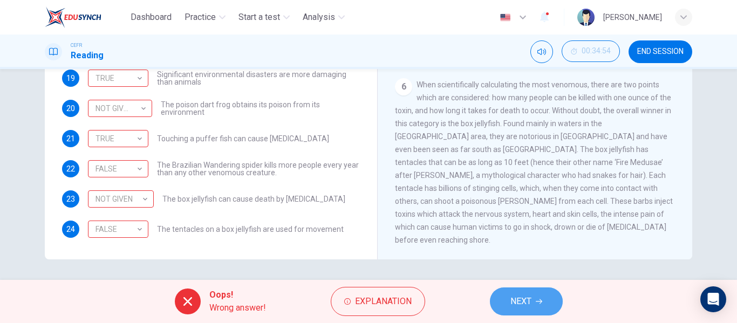
click at [519, 307] on span "NEXT" at bounding box center [521, 301] width 21 height 15
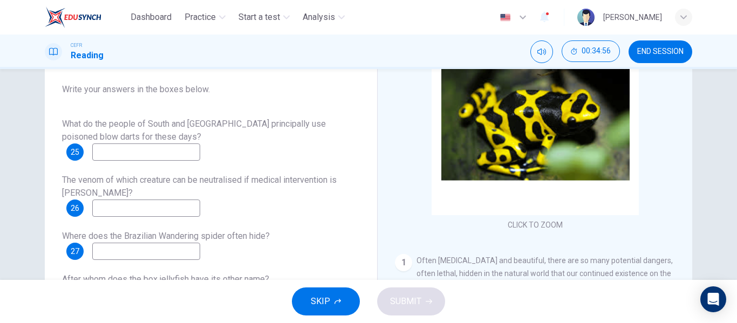
scroll to position [110, 0]
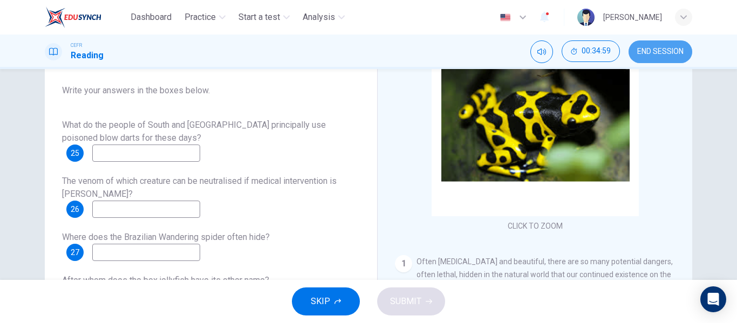
click at [657, 51] on span "END SESSION" at bounding box center [660, 51] width 46 height 9
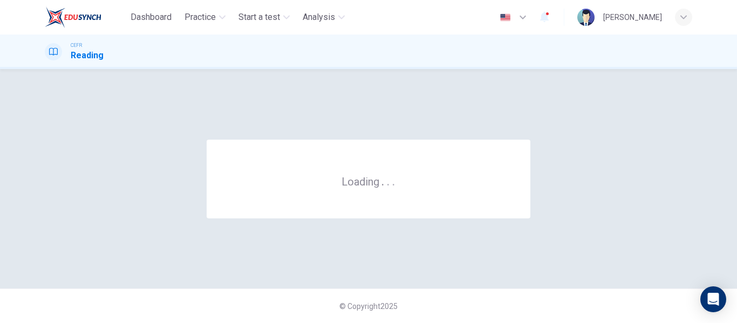
scroll to position [0, 0]
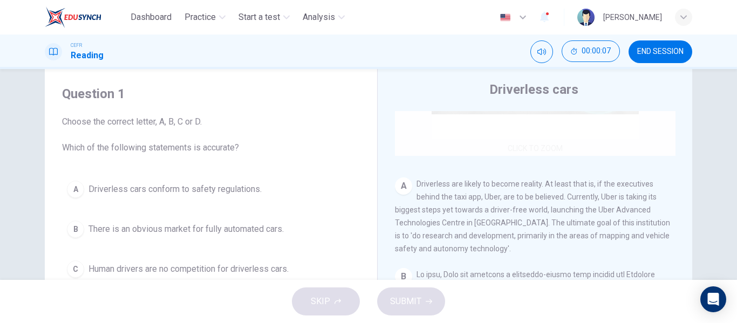
scroll to position [160, 0]
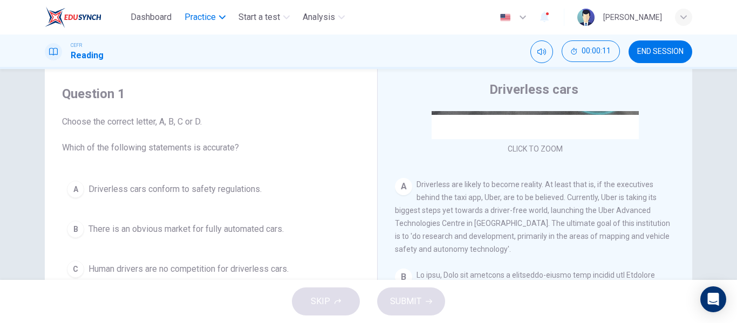
click at [185, 19] on span "Practice" at bounding box center [200, 17] width 31 height 13
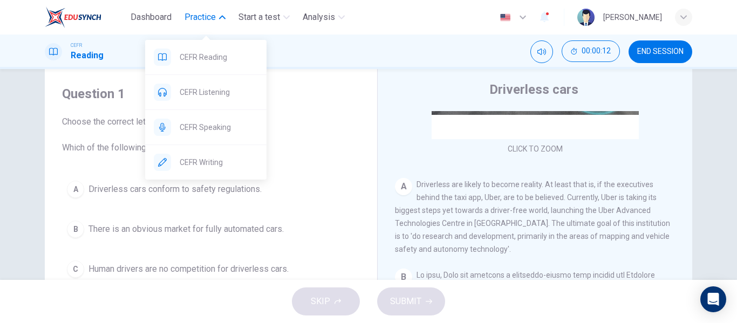
click at [201, 18] on span "Practice" at bounding box center [200, 17] width 31 height 13
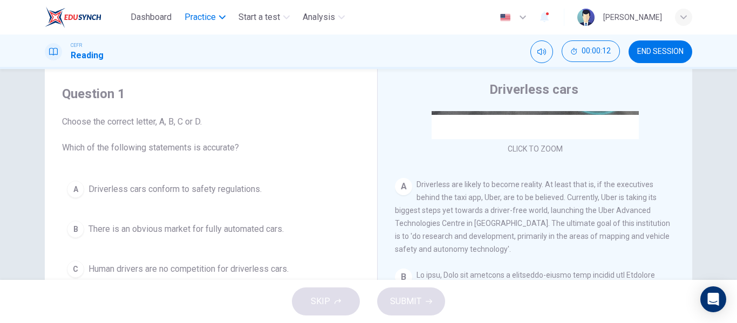
click at [191, 16] on span "Practice" at bounding box center [200, 17] width 31 height 13
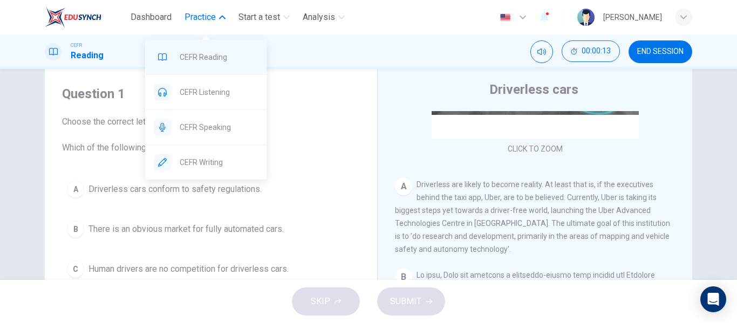
click at [183, 59] on span "CEFR Reading" at bounding box center [219, 57] width 78 height 13
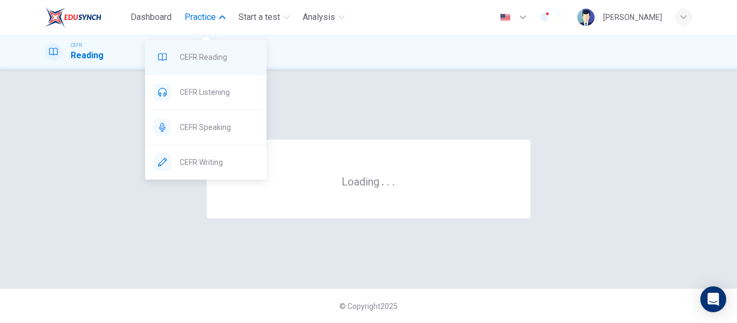
scroll to position [0, 0]
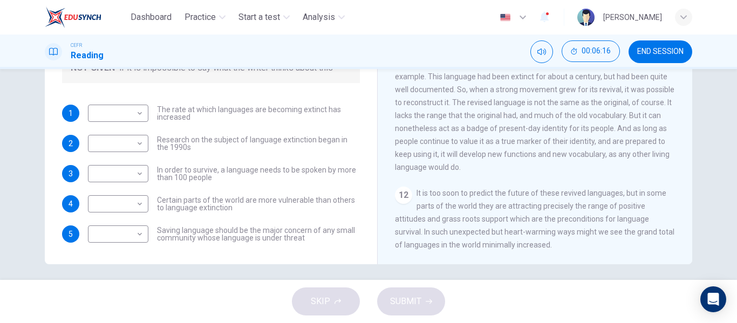
scroll to position [207, 0]
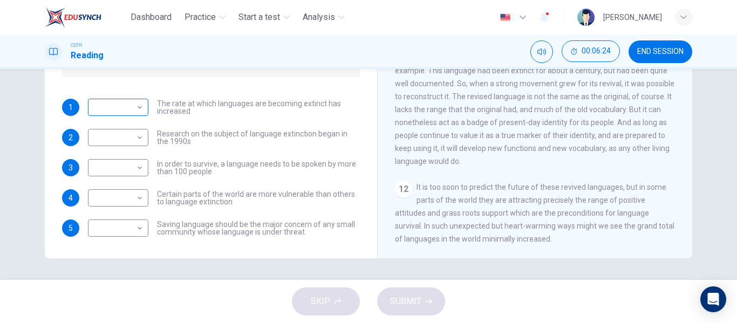
click at [126, 113] on body "Dashboard Practice Start a test Analysis English en ​ SHAMIERA AVINDRA CEFR Rea…" at bounding box center [368, 161] width 737 height 323
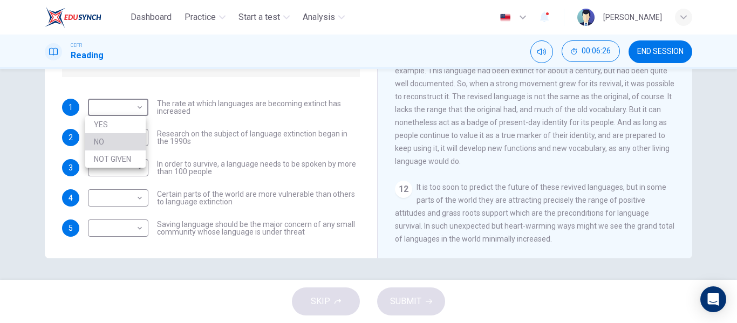
click at [118, 137] on li "NO" at bounding box center [115, 141] width 60 height 17
click at [118, 112] on body "Dashboard Practice Start a test Analysis English en ​ SHAMIERA AVINDRA CEFR Rea…" at bounding box center [368, 161] width 737 height 323
click at [123, 127] on li "YES" at bounding box center [115, 124] width 60 height 17
type input "YES"
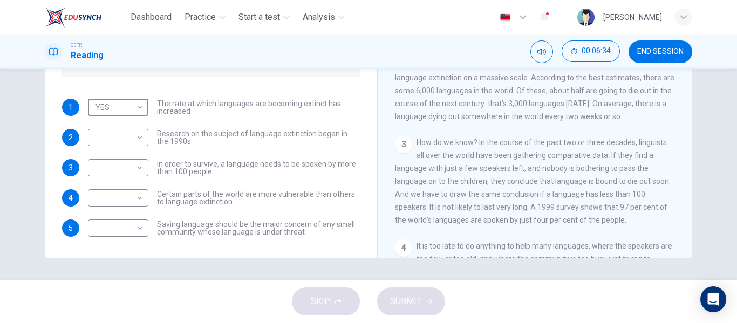
scroll to position [42, 0]
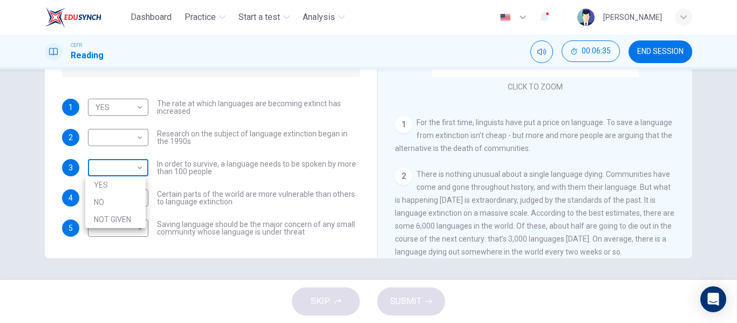
click at [111, 174] on body "Dashboard Practice Start a test Analysis English en ​ SHAMIERA AVINDRA CEFR Rea…" at bounding box center [368, 161] width 737 height 323
click at [547, 198] on div at bounding box center [368, 161] width 737 height 323
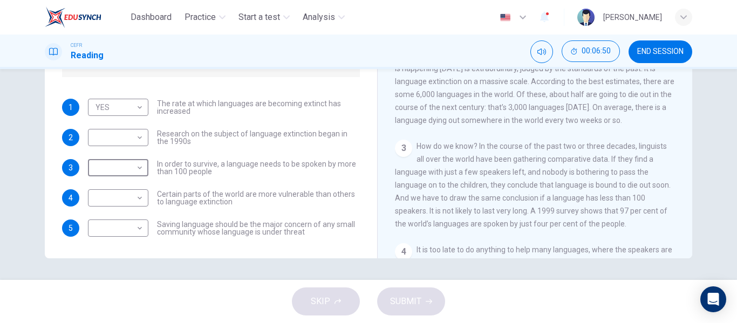
scroll to position [173, 0]
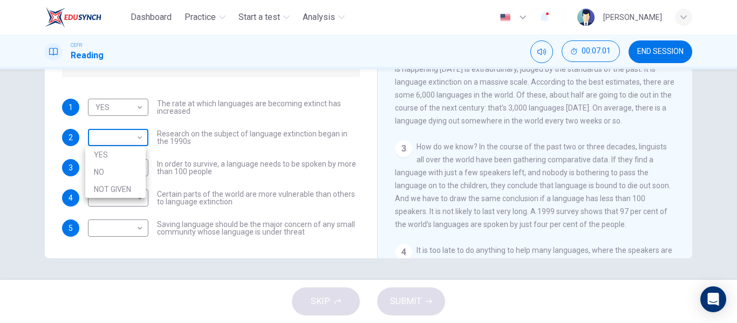
click at [102, 144] on body "Dashboard Practice Start a test Analysis English en ​ SHAMIERA AVINDRA CEFR Rea…" at bounding box center [368, 161] width 737 height 323
click at [137, 157] on li "YES" at bounding box center [115, 154] width 60 height 17
type input "YES"
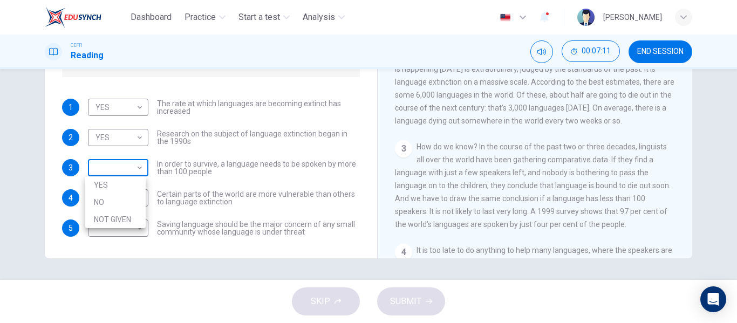
click at [128, 168] on body "Dashboard Practice Start a test Analysis English en ​ SHAMIERA AVINDRA CEFR Rea…" at bounding box center [368, 161] width 737 height 323
click at [123, 181] on li "YES" at bounding box center [115, 184] width 60 height 17
type input "YES"
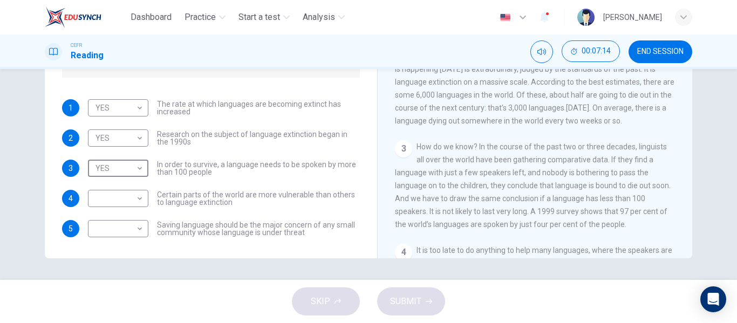
scroll to position [13, 0]
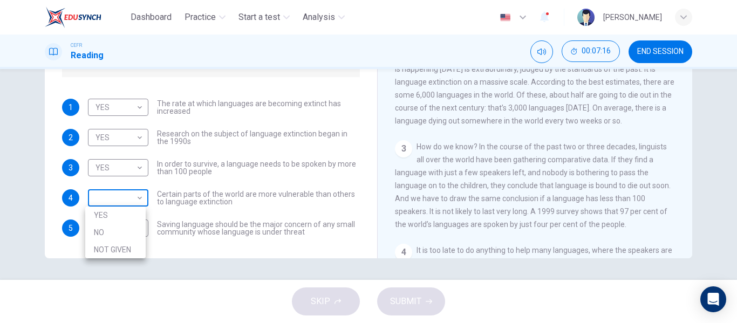
click at [116, 203] on body "Dashboard Practice Start a test Analysis English en ​ SHAMIERA AVINDRA CEFR Rea…" at bounding box center [368, 161] width 737 height 323
click at [114, 219] on li "YES" at bounding box center [115, 215] width 60 height 17
type input "YES"
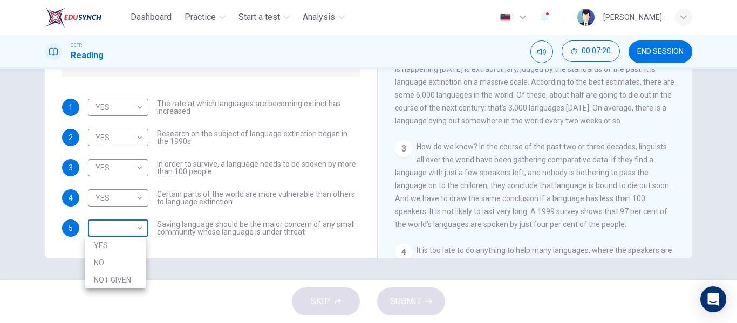
click at [119, 231] on body "Dashboard Practice Start a test Analysis English en ​ SHAMIERA AVINDRA CEFR Rea…" at bounding box center [368, 161] width 737 height 323
click at [134, 241] on li "YES" at bounding box center [115, 245] width 60 height 17
type input "YES"
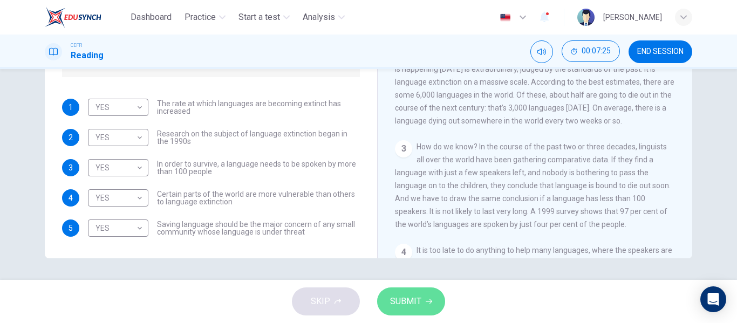
click at [398, 304] on span "SUBMIT" at bounding box center [405, 301] width 31 height 15
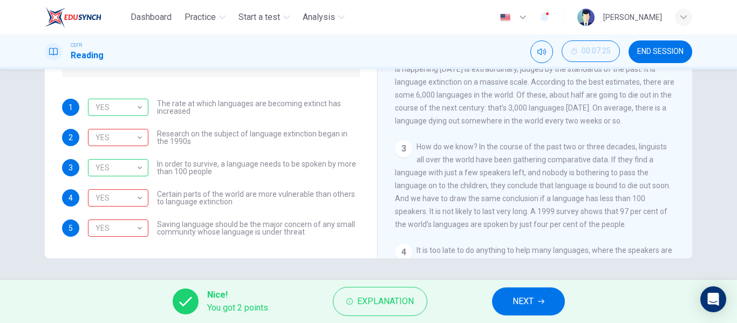
click at [542, 302] on icon "button" at bounding box center [541, 301] width 6 height 6
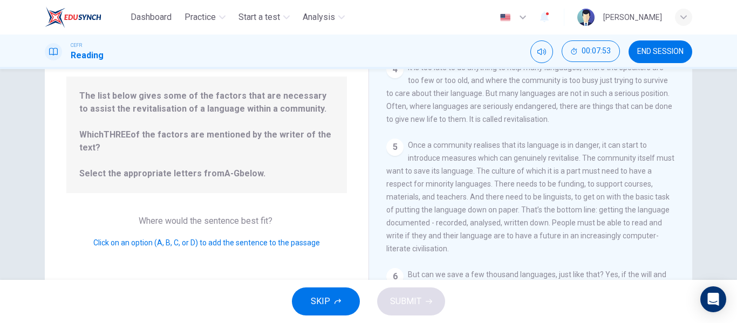
scroll to position [104, 0]
click at [193, 254] on div "Question 6 Look at the four that indicate where the following sentence could be…" at bounding box center [207, 174] width 324 height 375
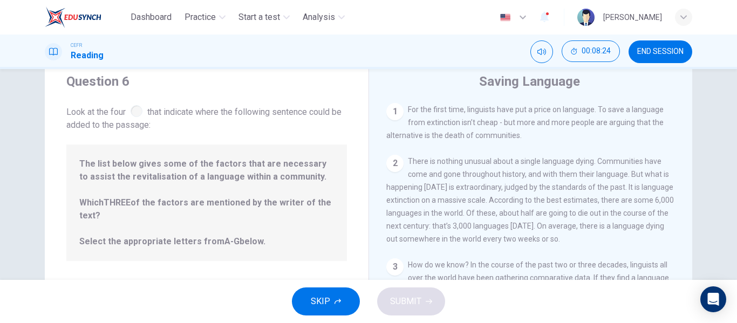
scroll to position [34, 0]
click at [324, 298] on span "SKIP" at bounding box center [320, 301] width 19 height 15
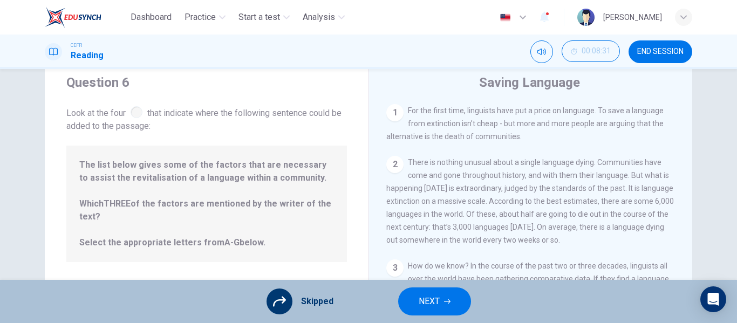
click at [434, 294] on button "NEXT" at bounding box center [434, 302] width 73 height 28
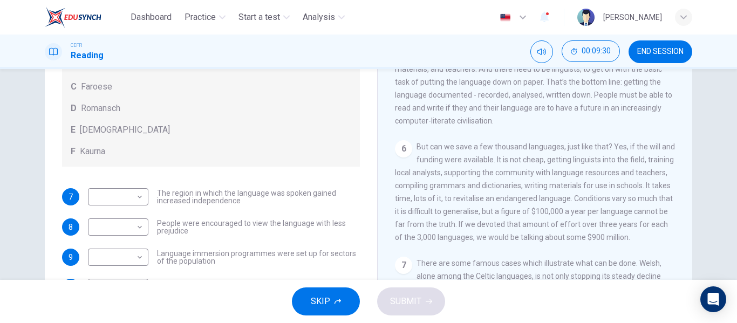
scroll to position [576, 0]
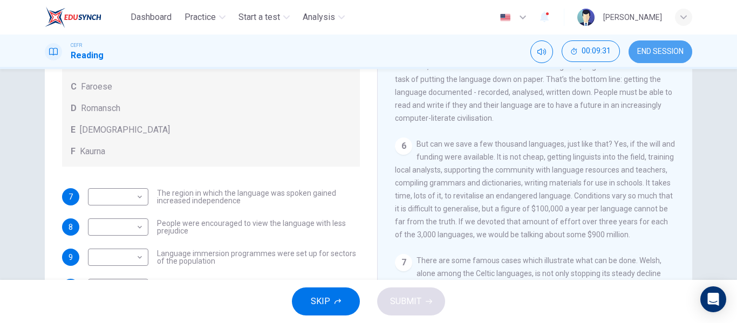
click at [644, 47] on span "END SESSION" at bounding box center [660, 51] width 46 height 9
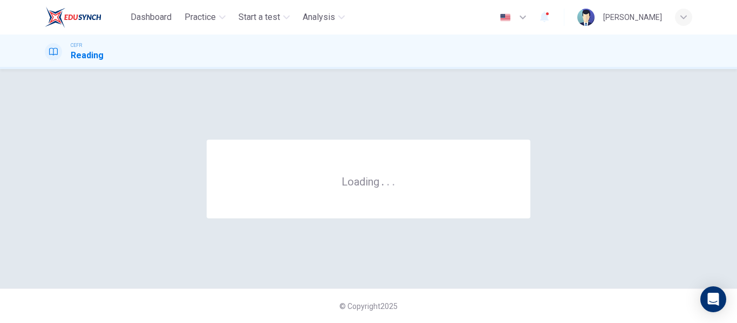
scroll to position [0, 0]
